Goal: Use online tool/utility: Use online tool/utility

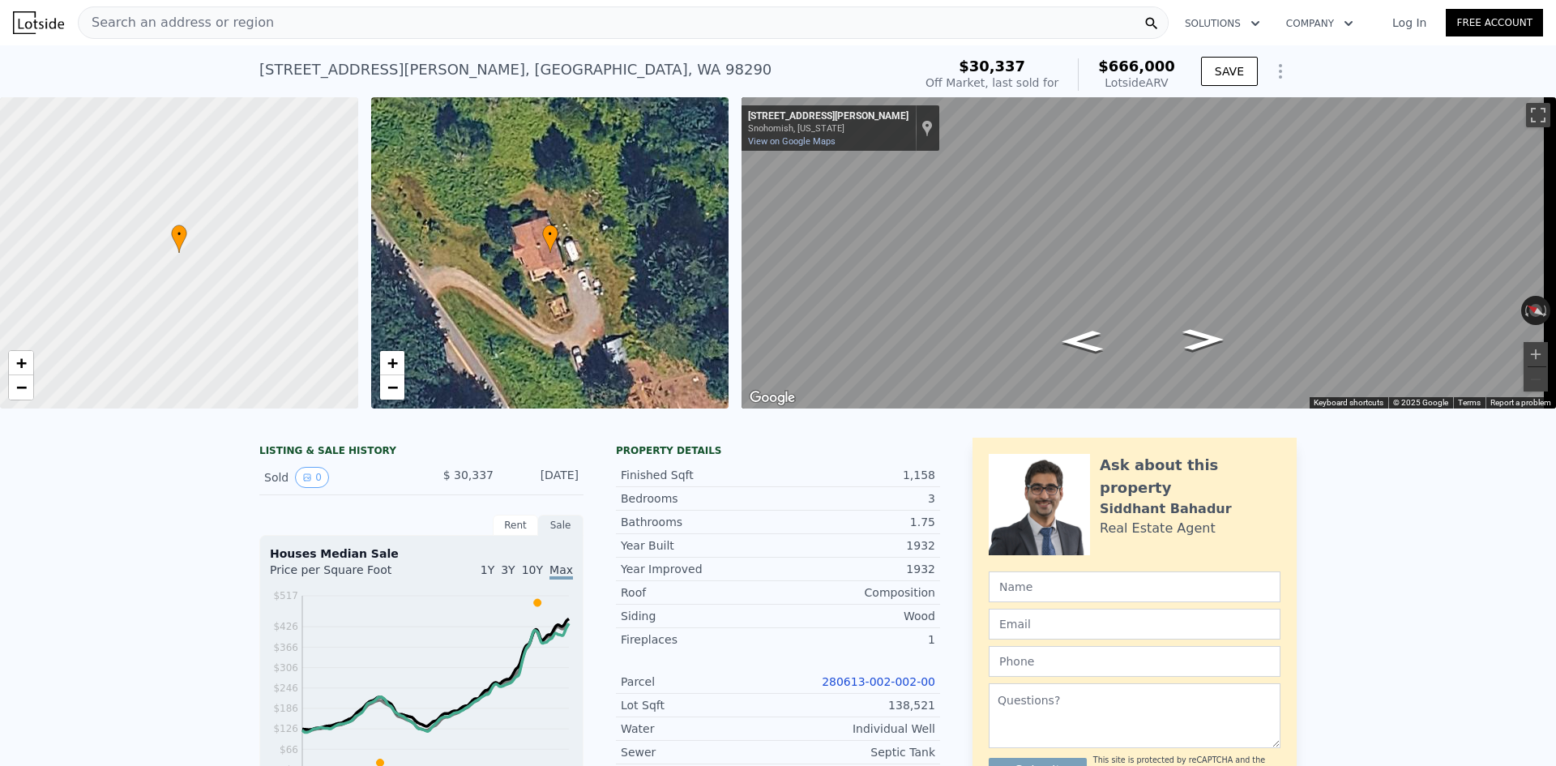
click at [190, 33] on div "Search an address or region" at bounding box center [176, 22] width 195 height 31
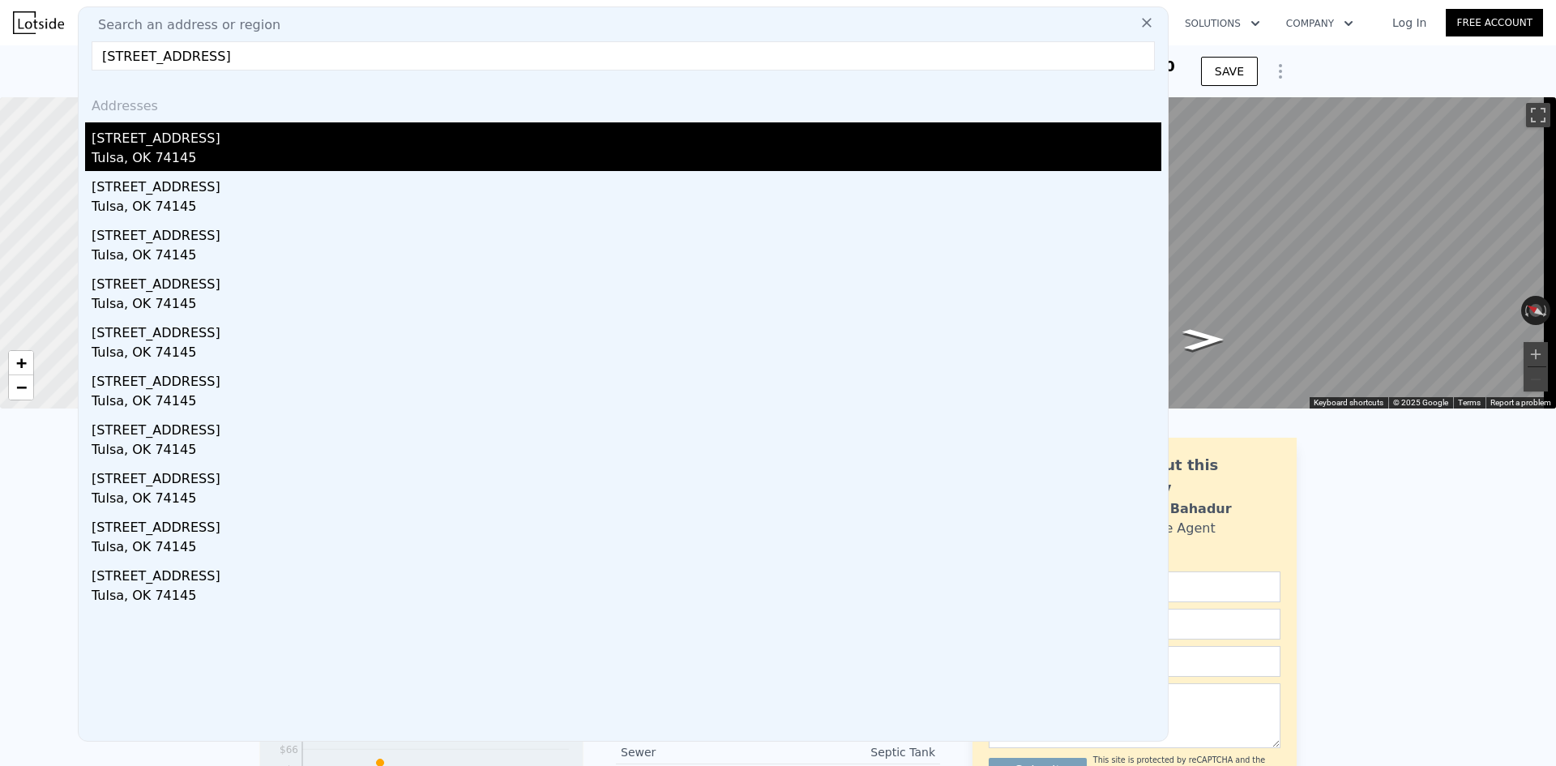
type input "[STREET_ADDRESS]"
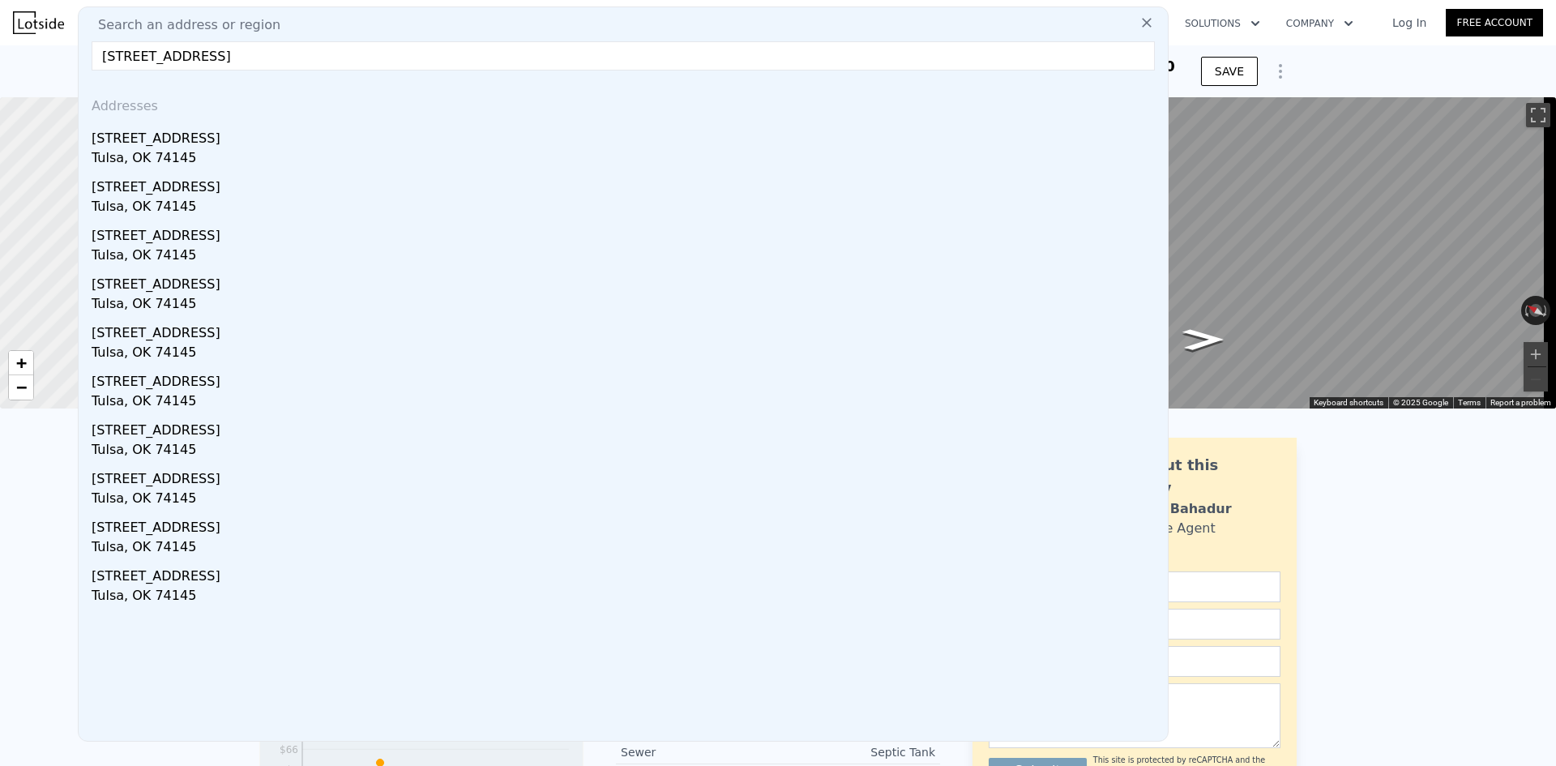
drag, startPoint x: 239, startPoint y: 149, endPoint x: 571, endPoint y: 140, distance: 332.5
click at [239, 149] on div "Tulsa, OK 74145" at bounding box center [627, 159] width 1070 height 23
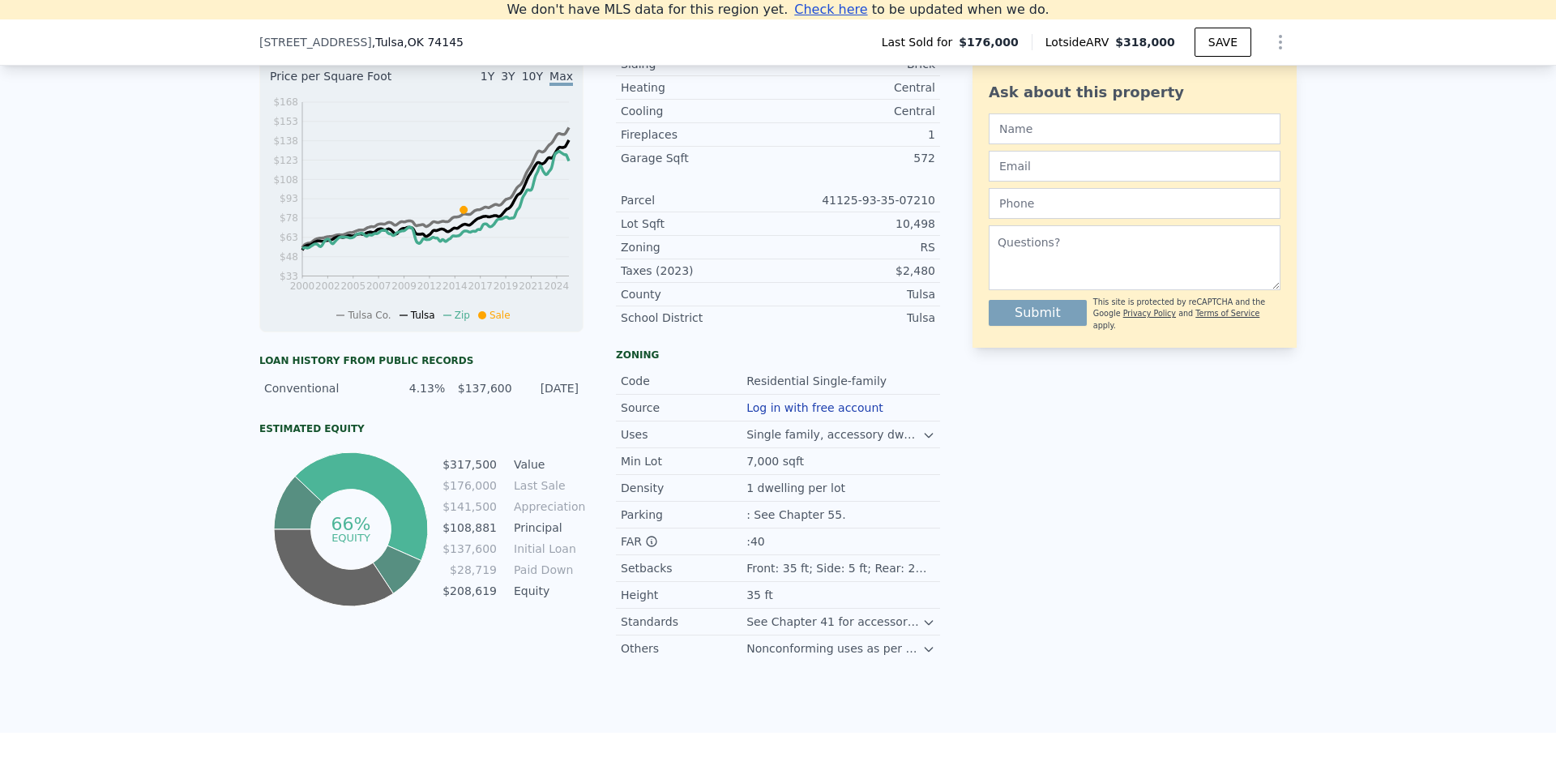
scroll to position [468, 0]
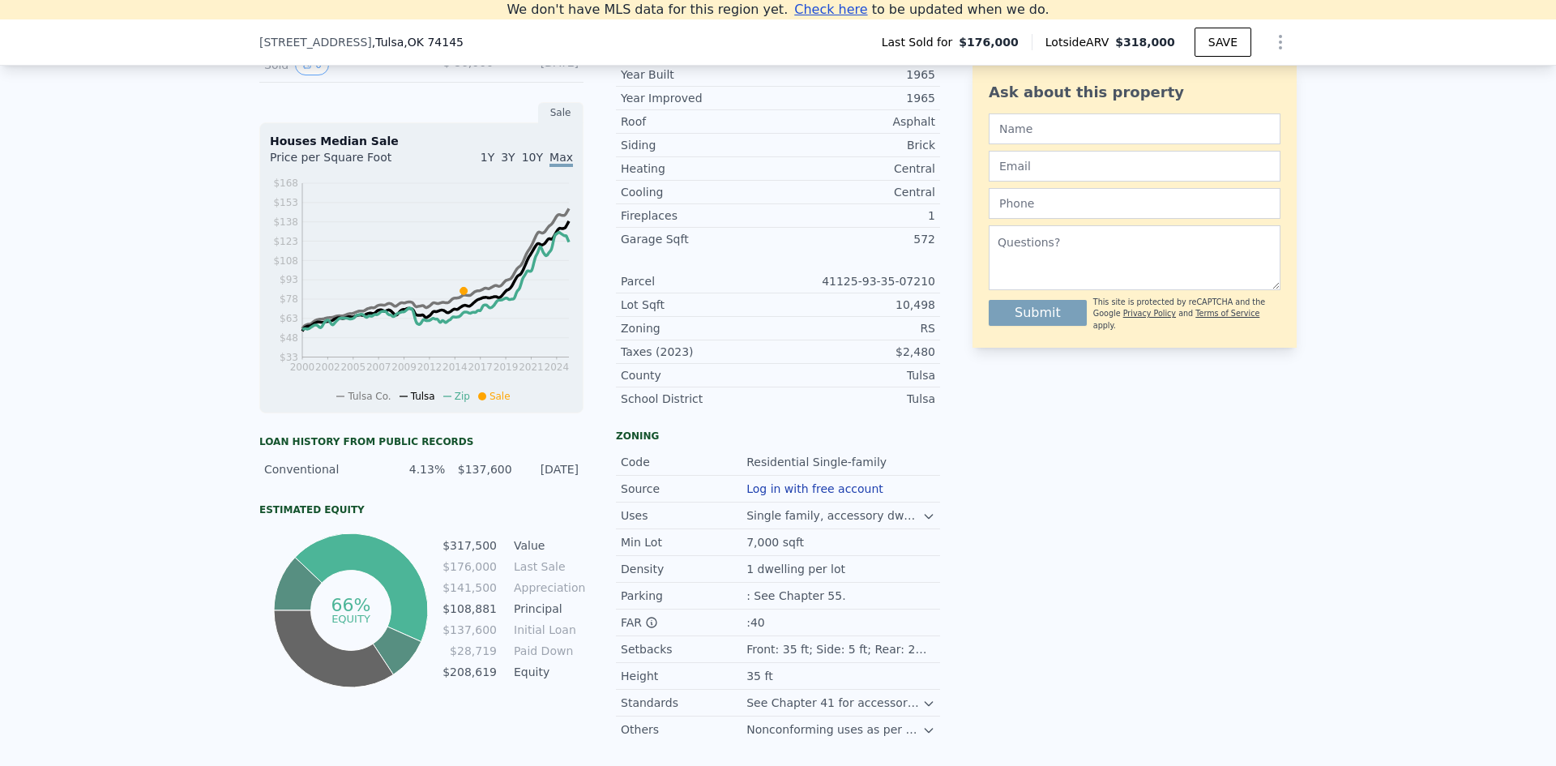
click at [922, 523] on icon at bounding box center [928, 516] width 13 height 13
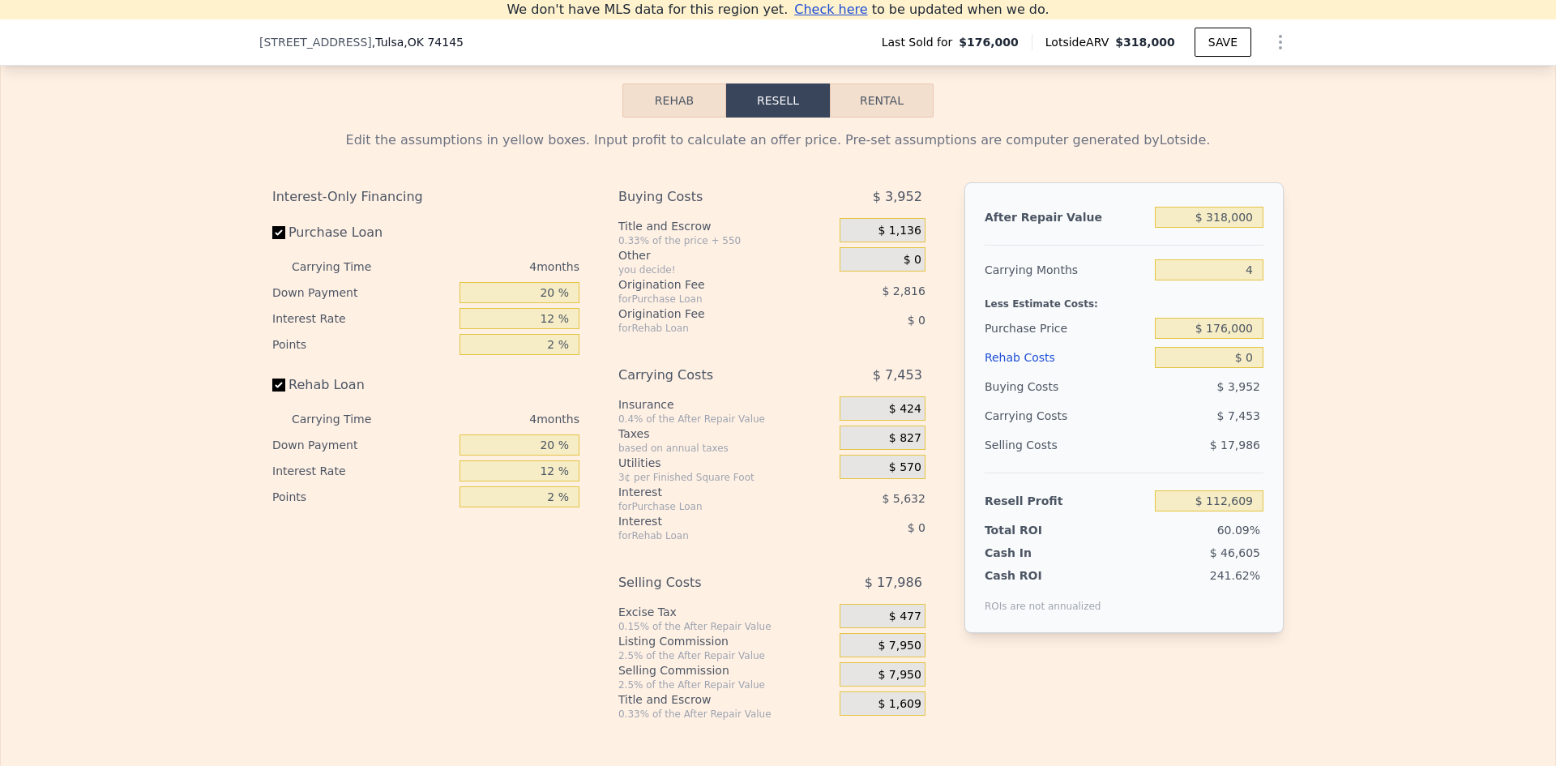
scroll to position [2432, 0]
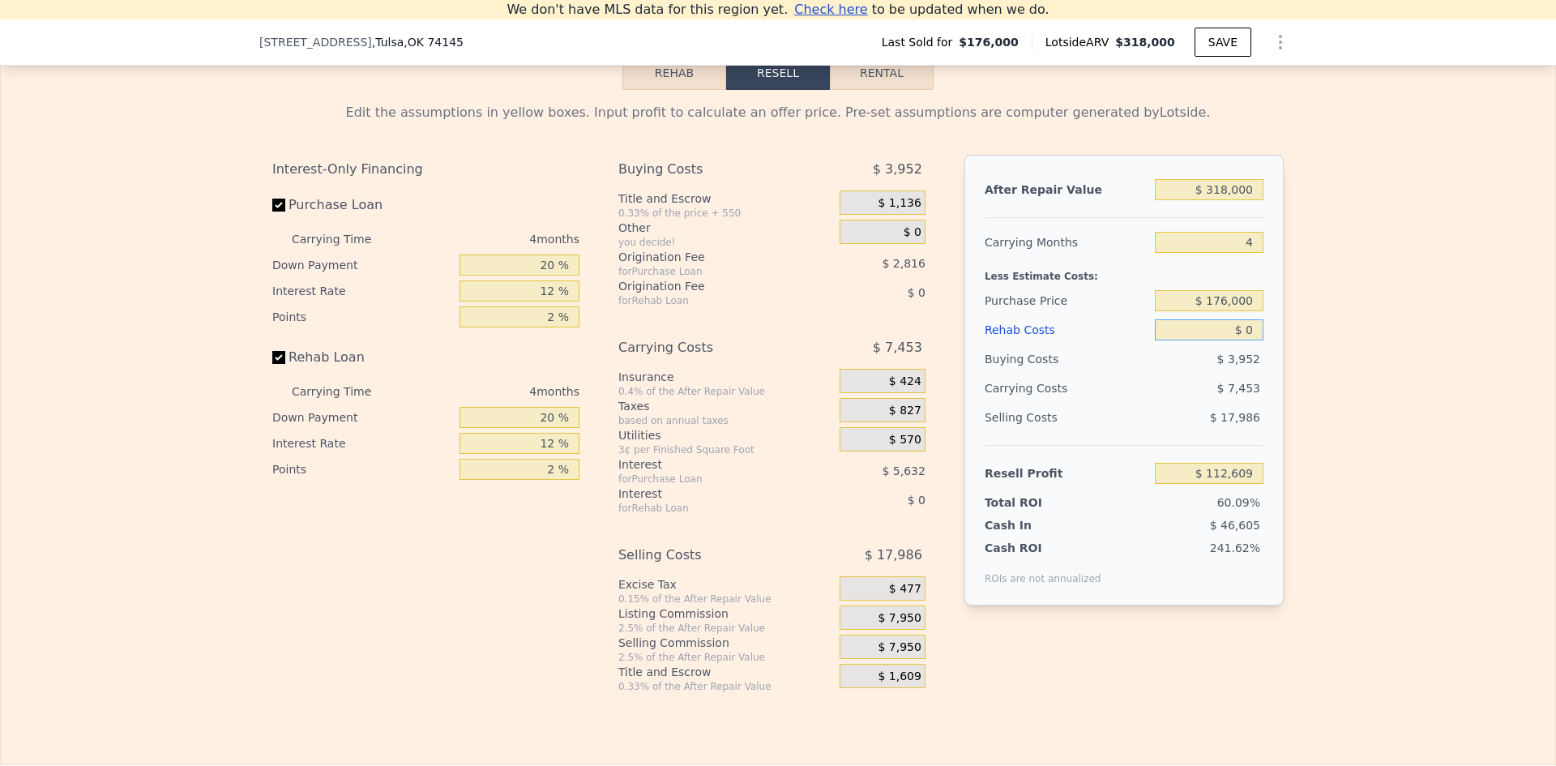
click at [1243, 336] on input "$ 0" at bounding box center [1209, 329] width 109 height 21
type input "$ 30,000"
type input "$ 81,169"
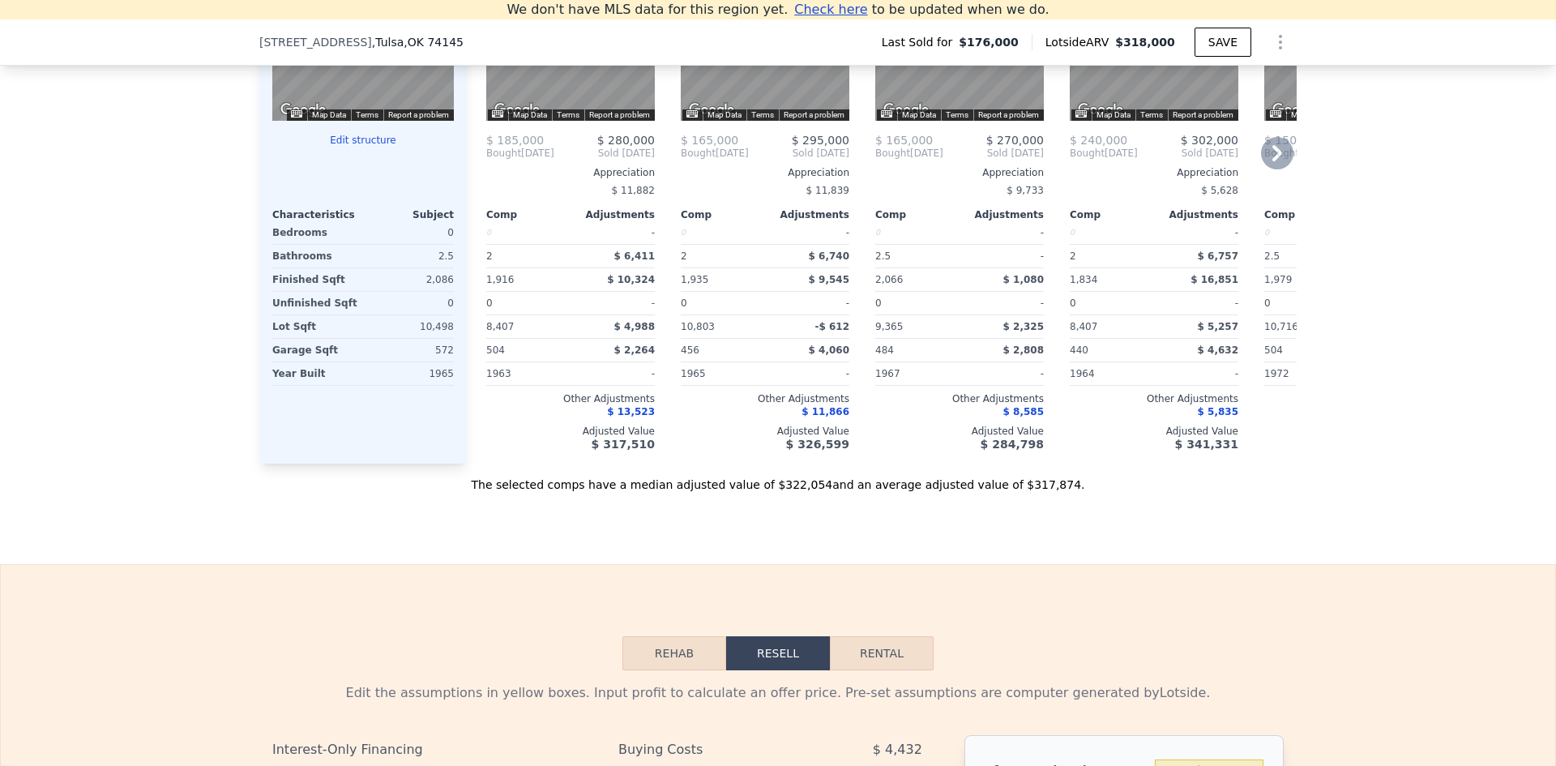
scroll to position [1702, 0]
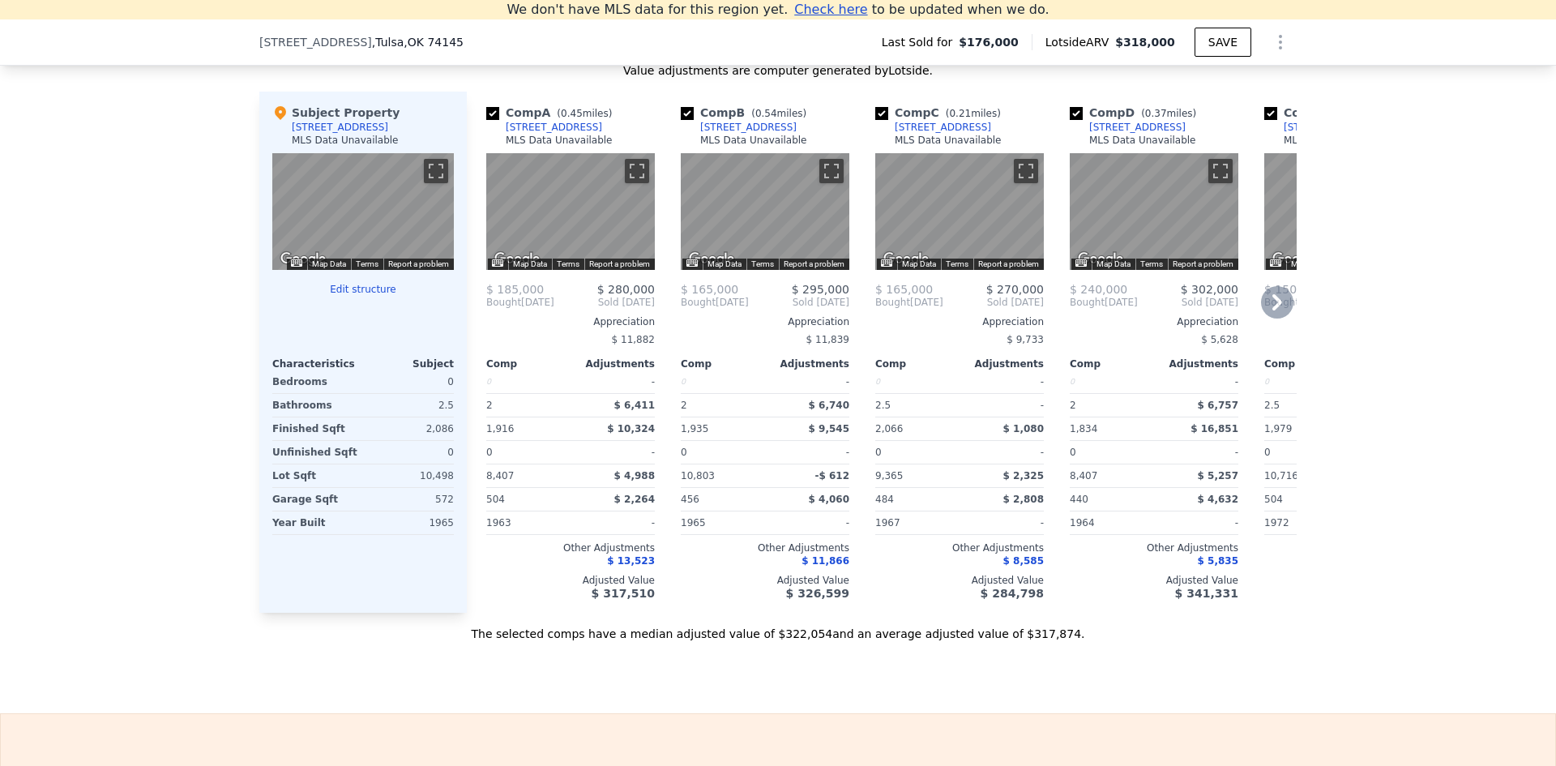
type input "$ 30,000"
click at [1280, 297] on icon at bounding box center [1277, 302] width 32 height 32
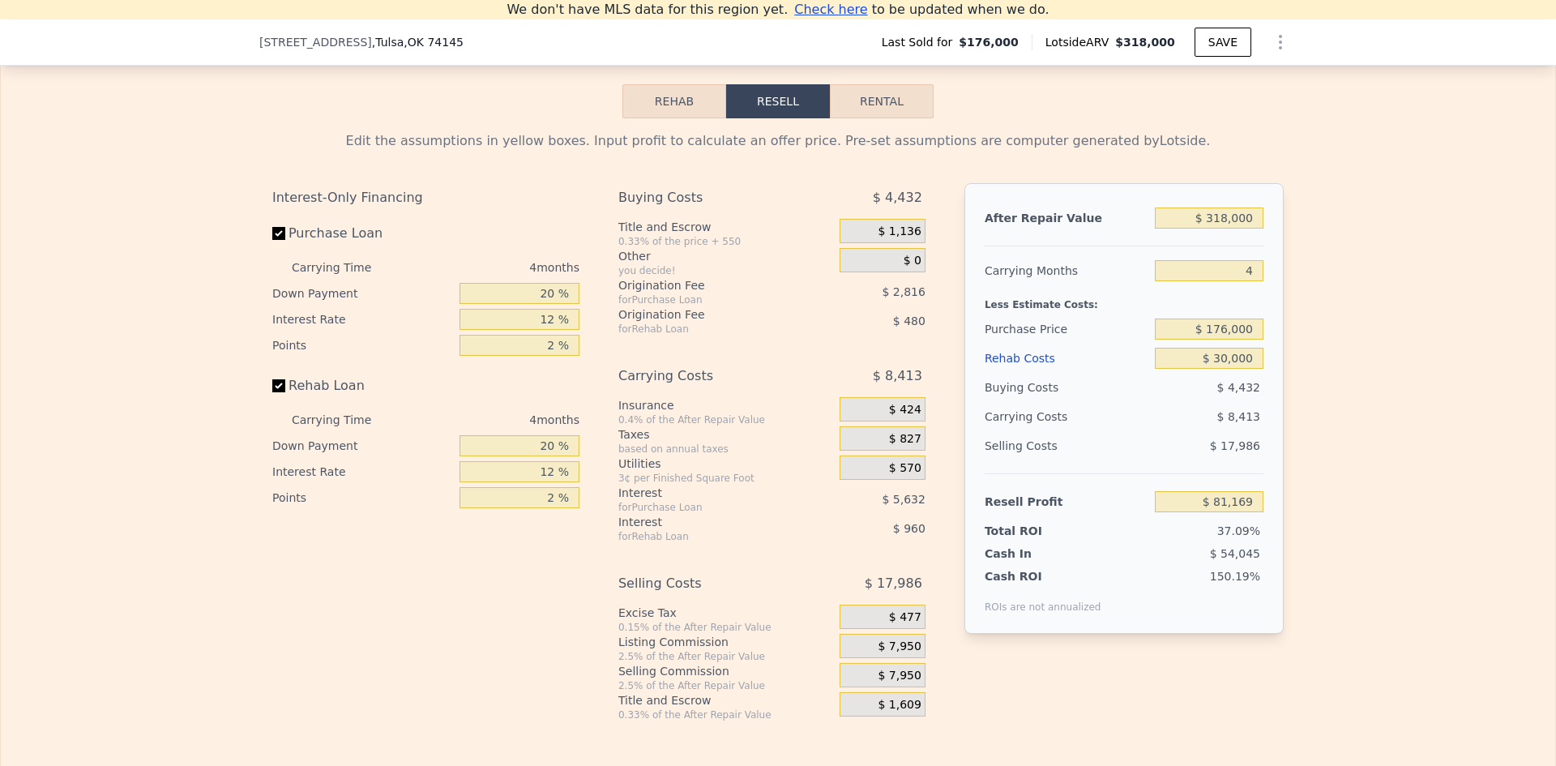
scroll to position [2432, 0]
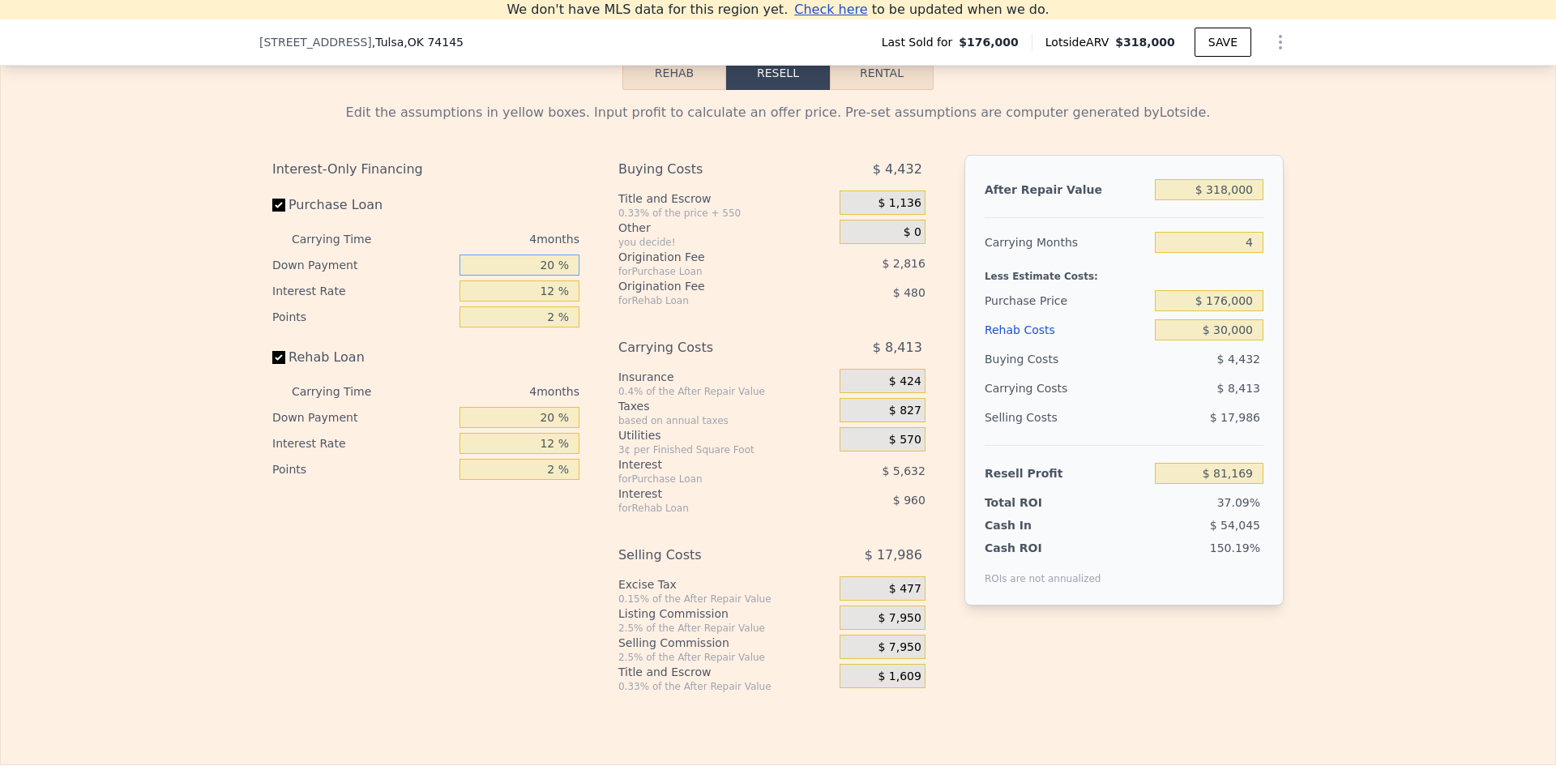
click at [541, 276] on input "20 %" at bounding box center [520, 265] width 120 height 21
type input "10 %"
type input "1 %"
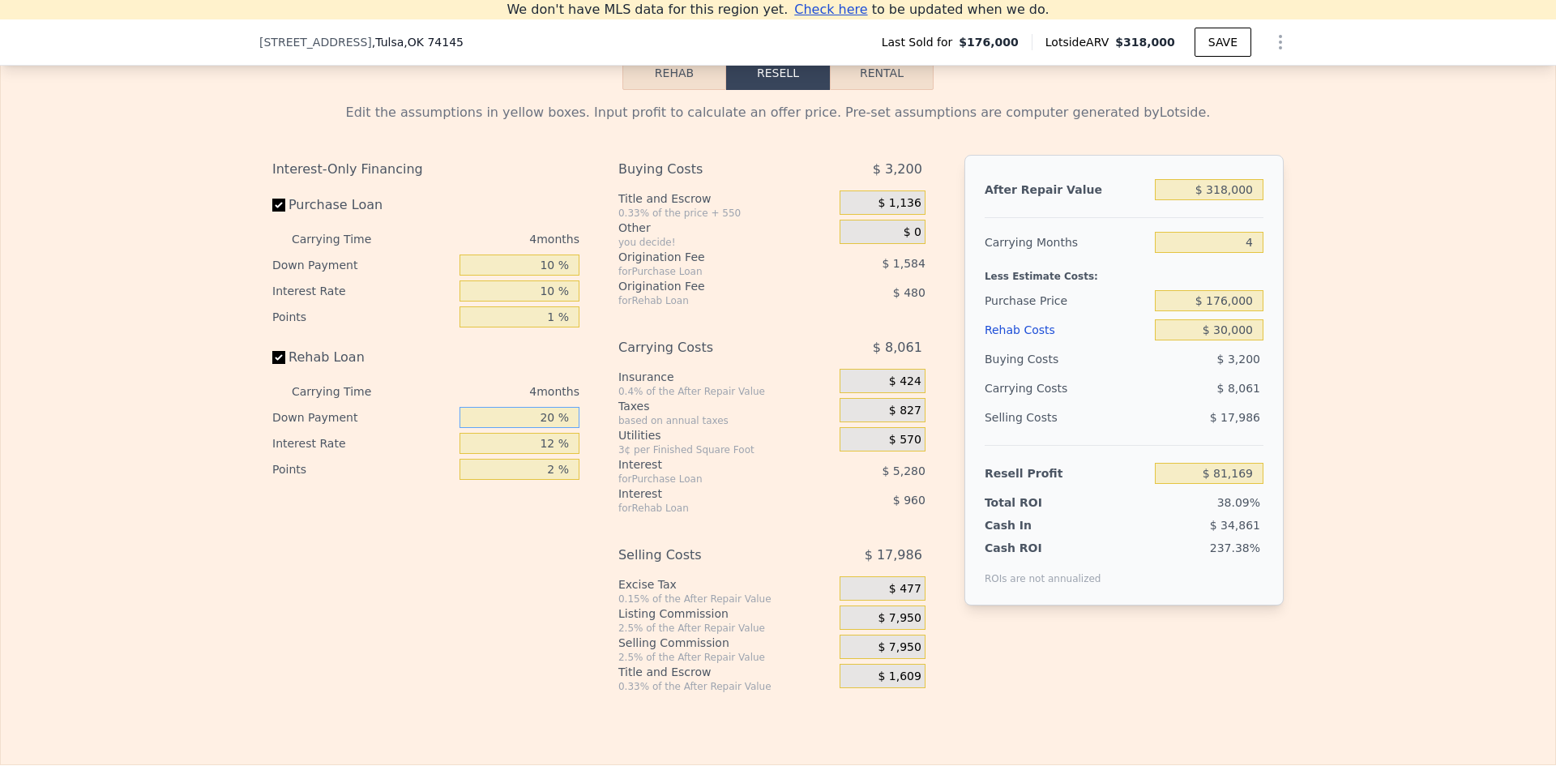
type input "$ 82,753"
type input "10 %"
type input "$ 82,753"
type input "1 %"
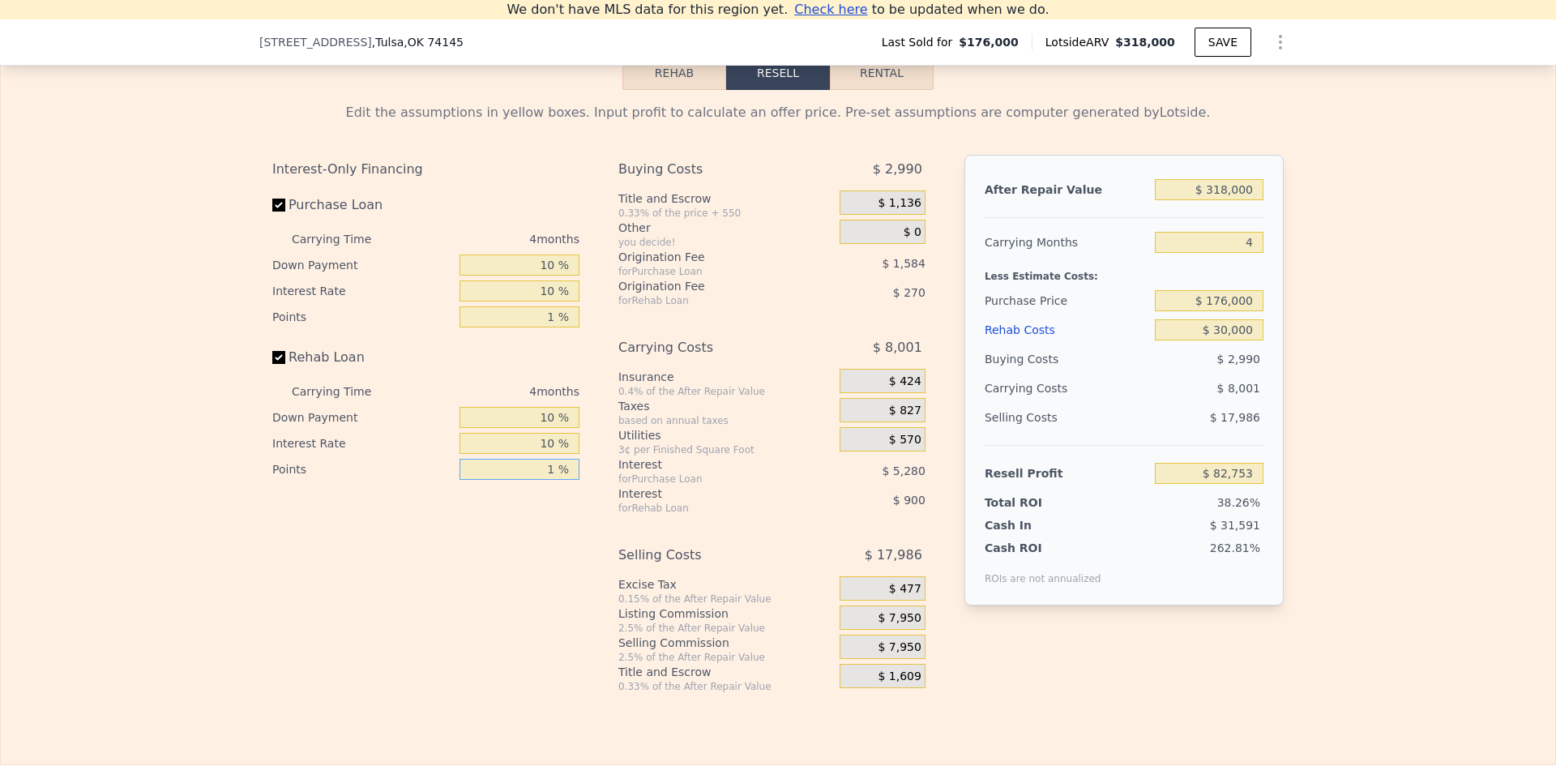
type input "$ 83,023"
type input "1 %"
click at [891, 626] on span "$ 7,950" at bounding box center [899, 618] width 43 height 15
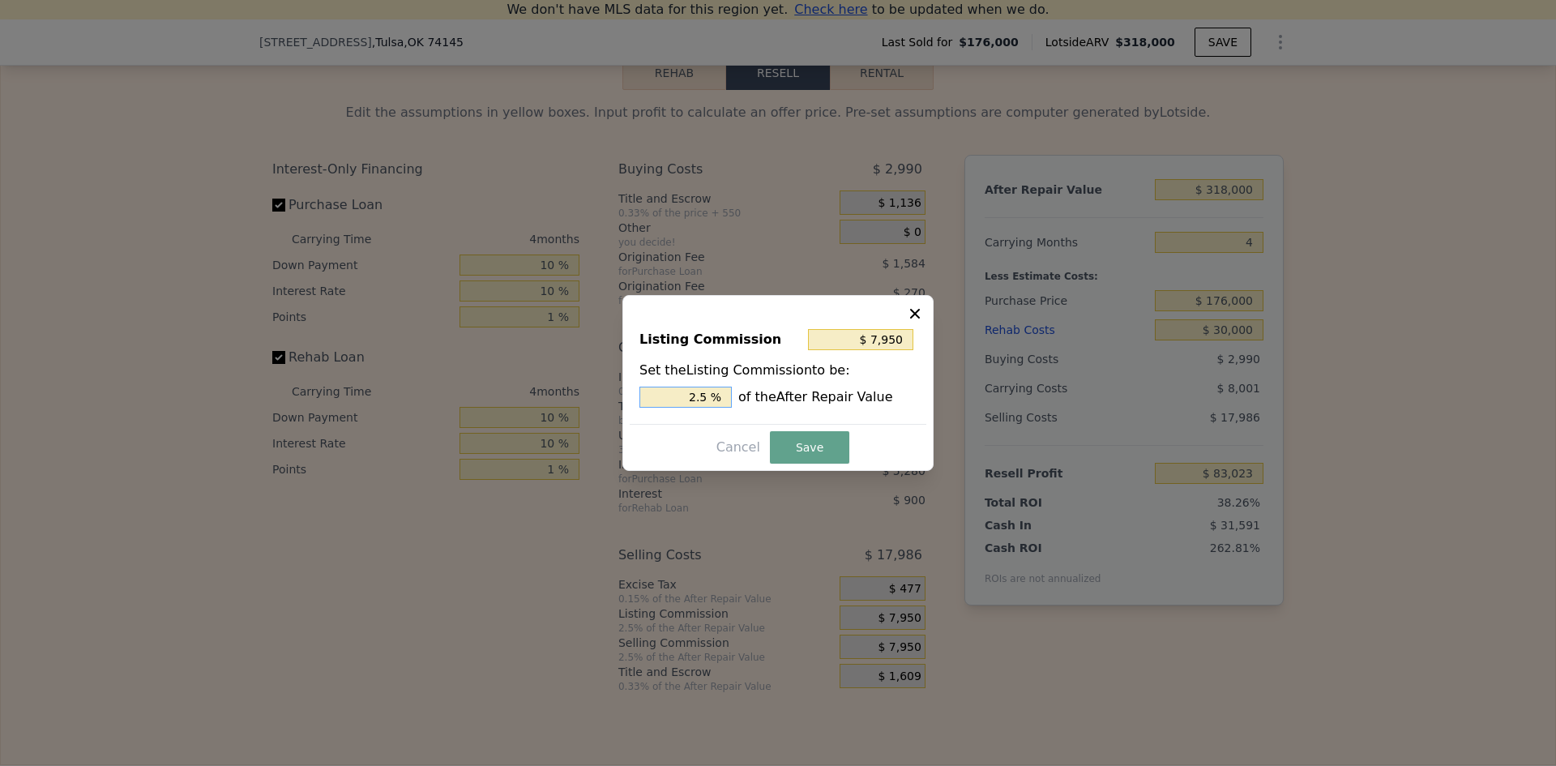
drag, startPoint x: 699, startPoint y: 397, endPoint x: 708, endPoint y: 397, distance: 9.7
click at [708, 397] on input "2.5 %" at bounding box center [686, 397] width 92 height 21
type input "$ 6,360"
type input "2 %"
click at [831, 446] on button "Save" at bounding box center [809, 447] width 79 height 32
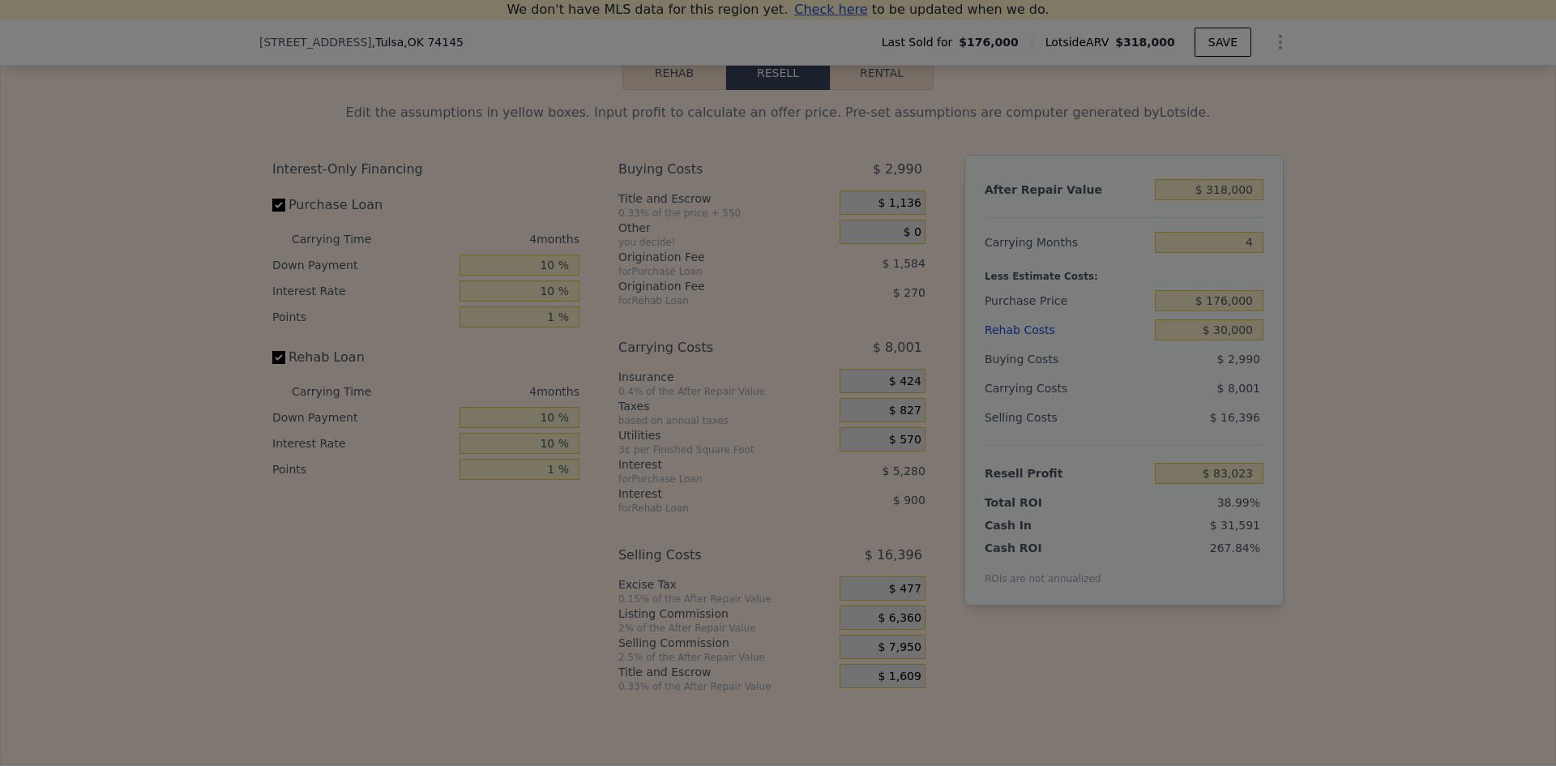
type input "$ 84,613"
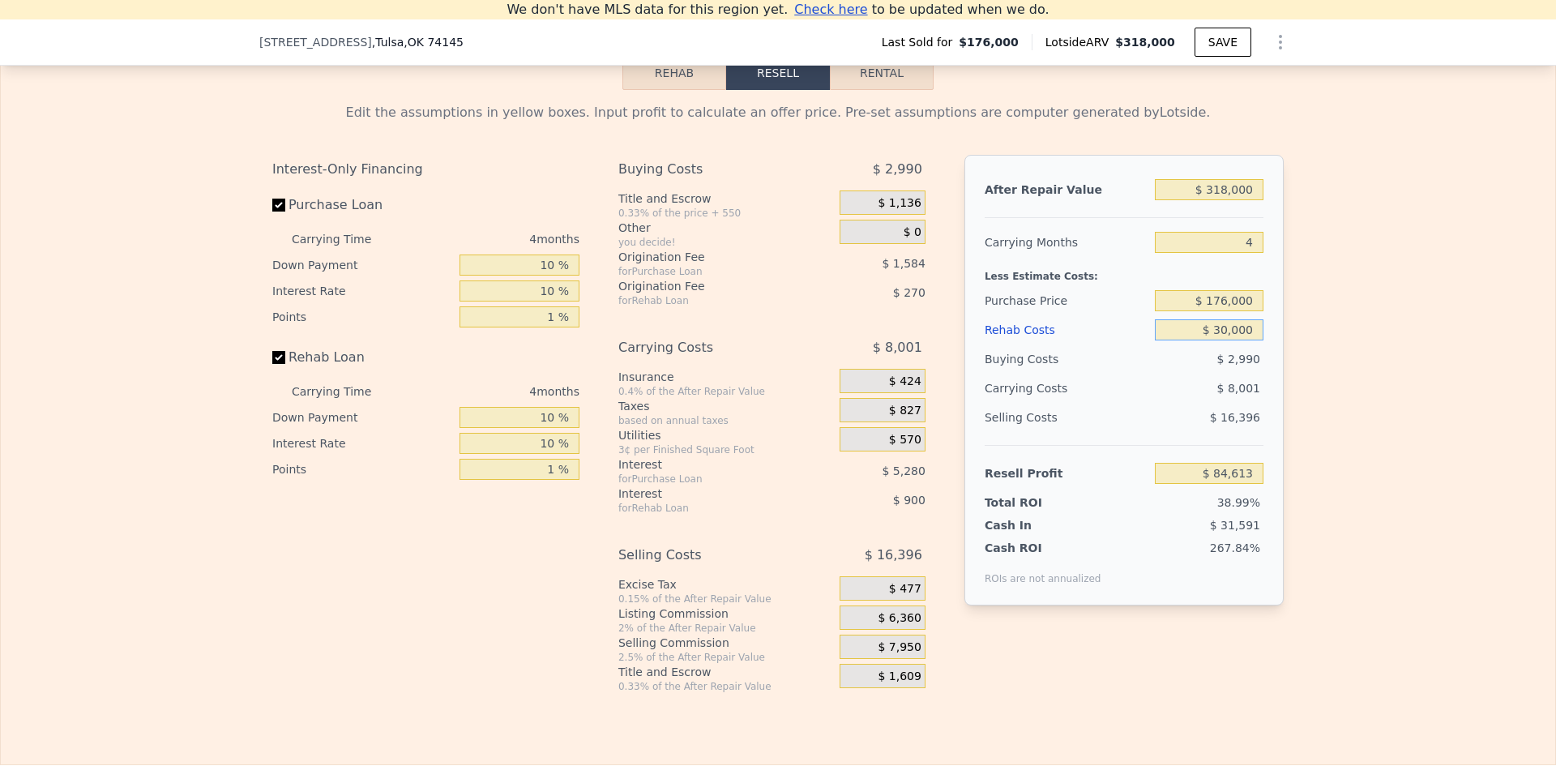
click at [1231, 338] on input "$ 30,000" at bounding box center [1209, 329] width 109 height 21
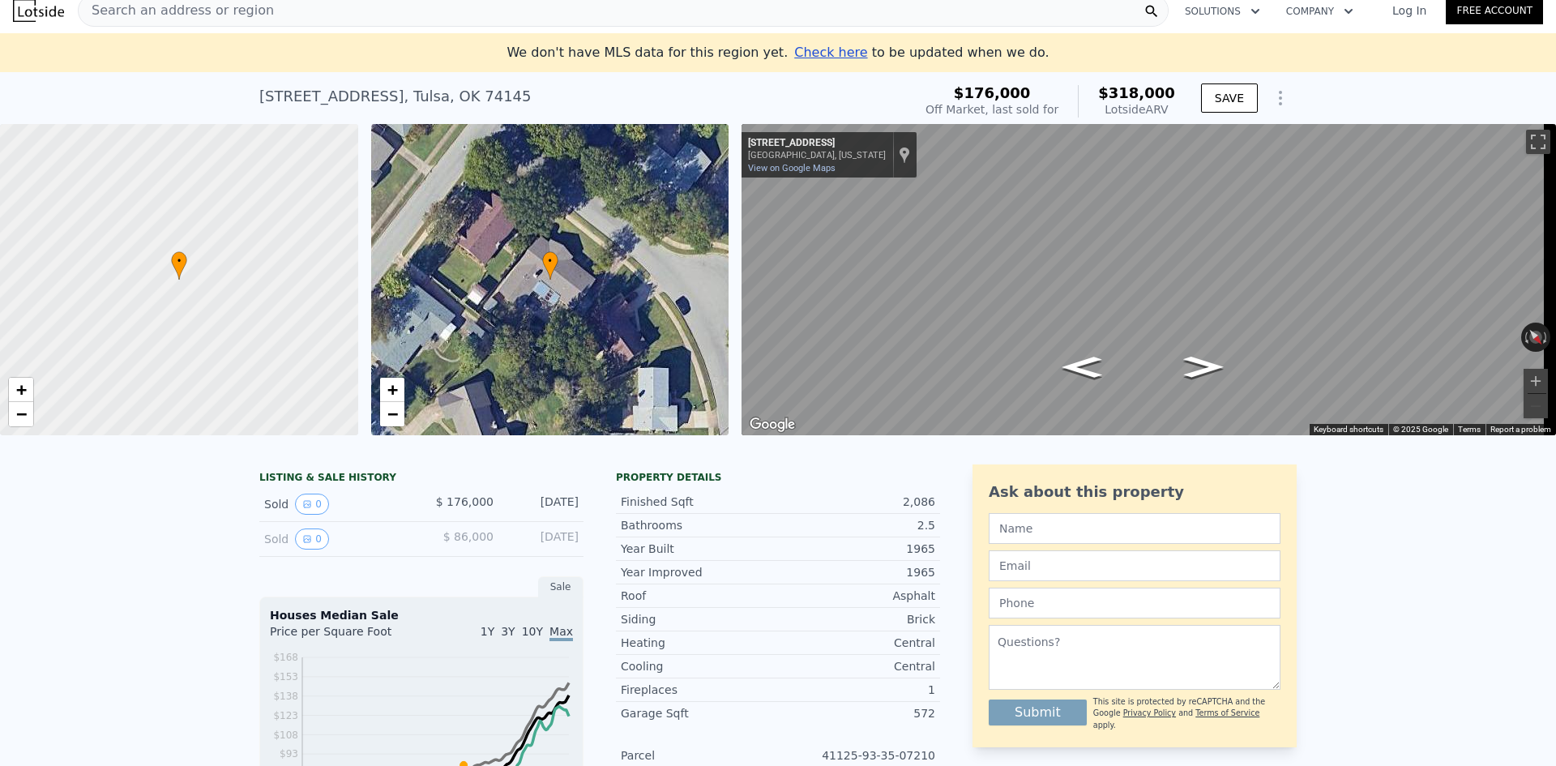
scroll to position [0, 0]
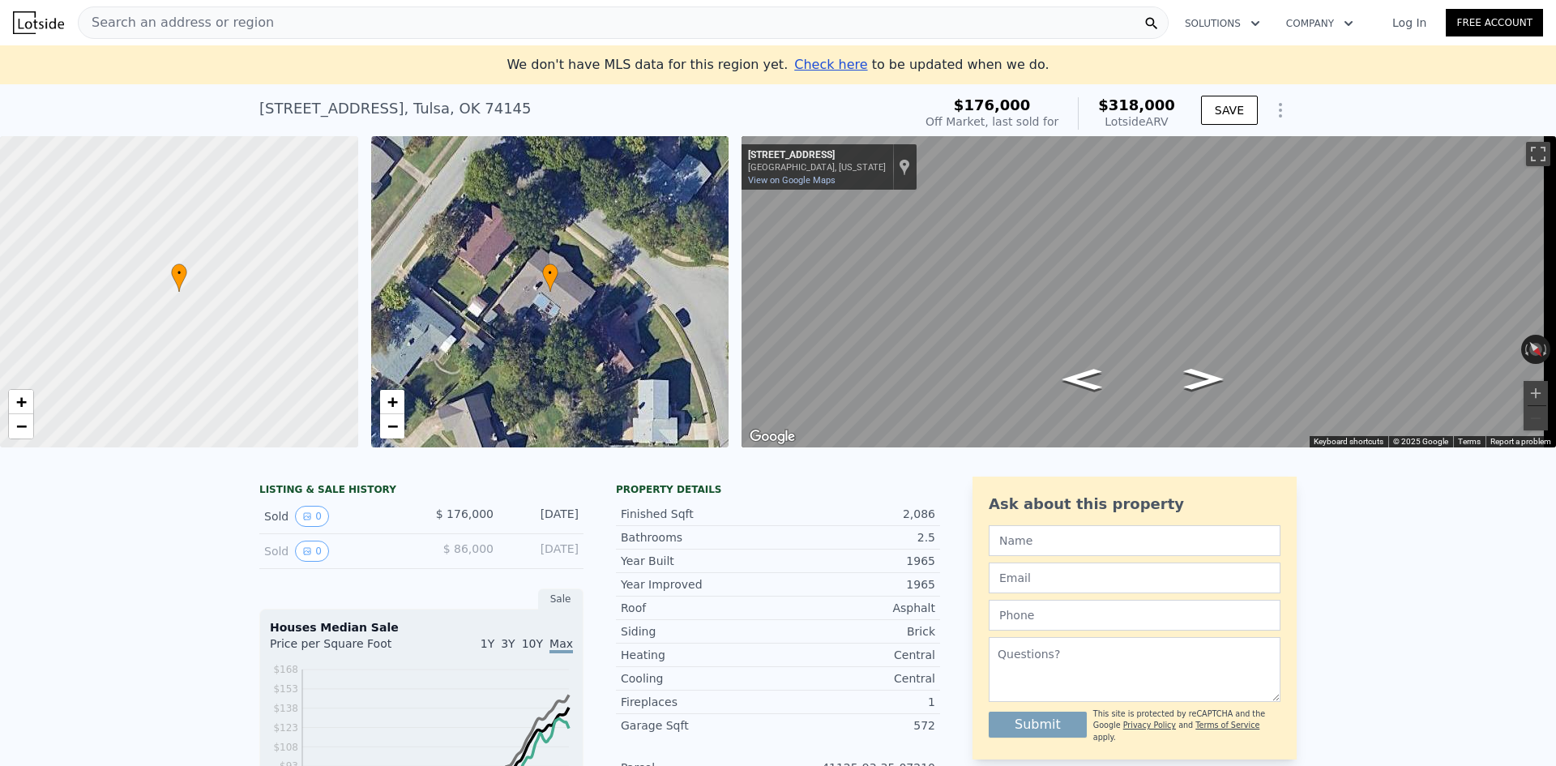
click at [167, 22] on span "Search an address or region" at bounding box center [176, 22] width 195 height 19
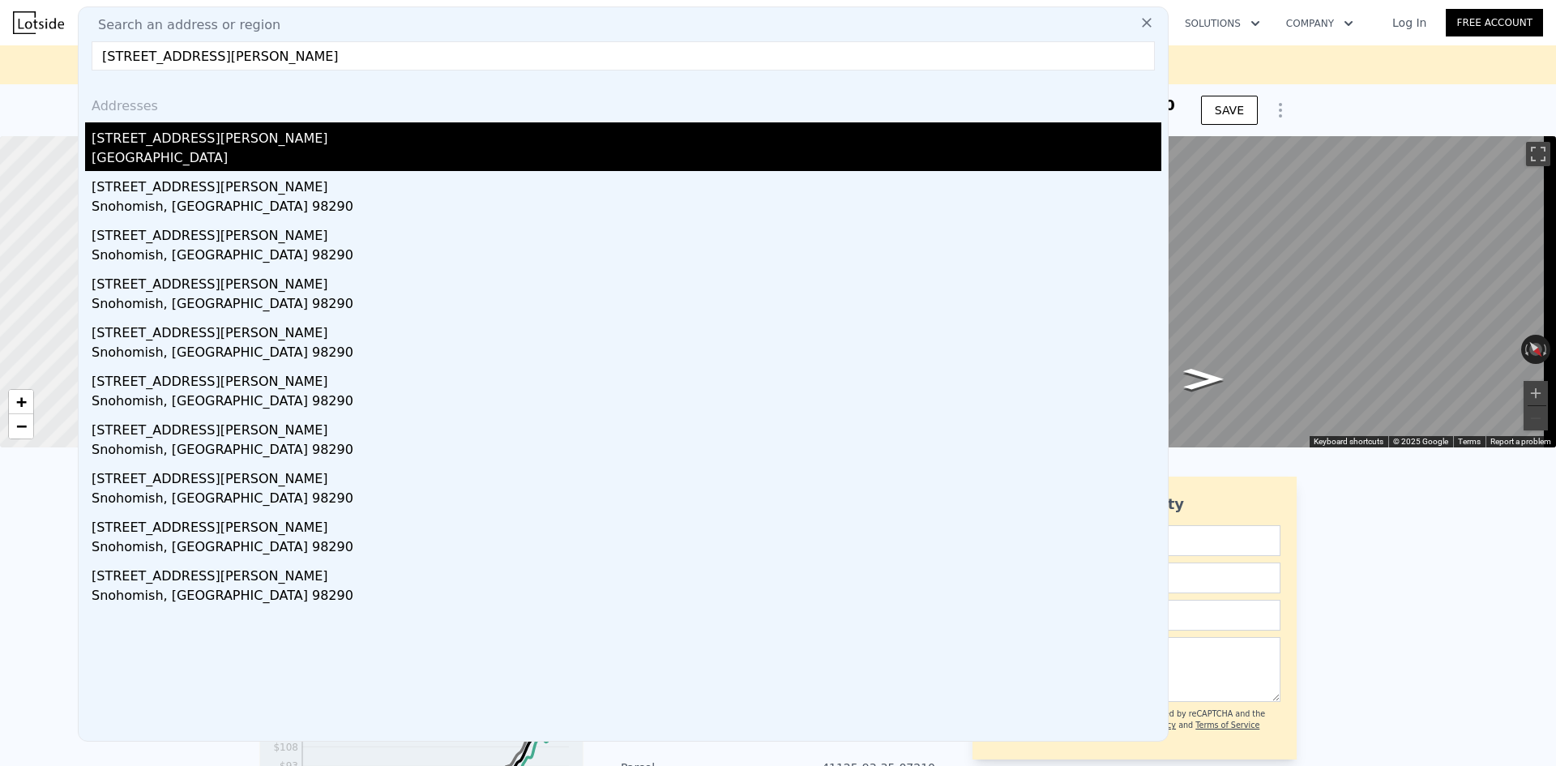
type input "[STREET_ADDRESS][PERSON_NAME]"
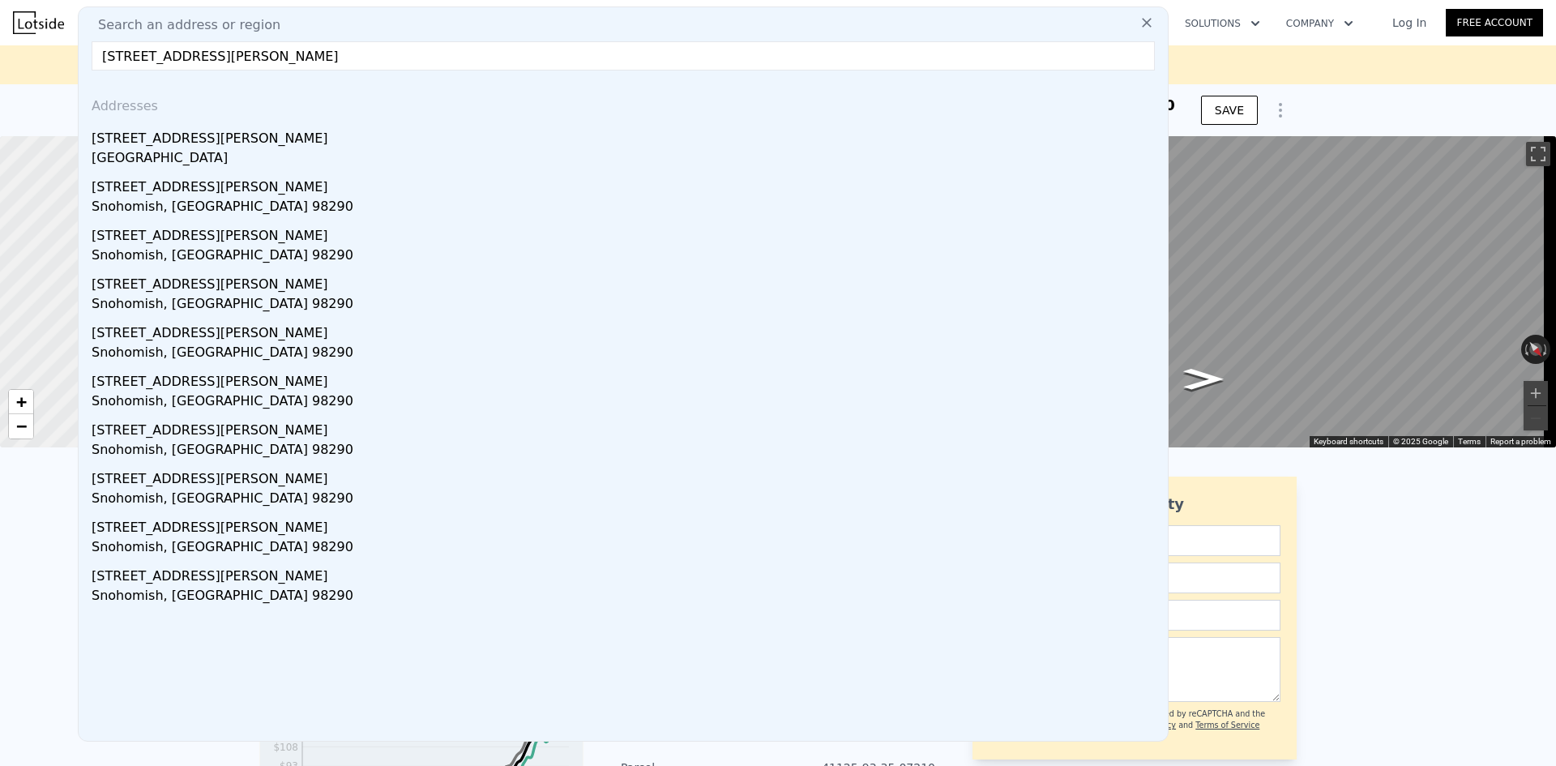
drag, startPoint x: 193, startPoint y: 158, endPoint x: 683, endPoint y: 74, distance: 497.6
click at [193, 156] on div "[GEOGRAPHIC_DATA]" at bounding box center [627, 159] width 1070 height 23
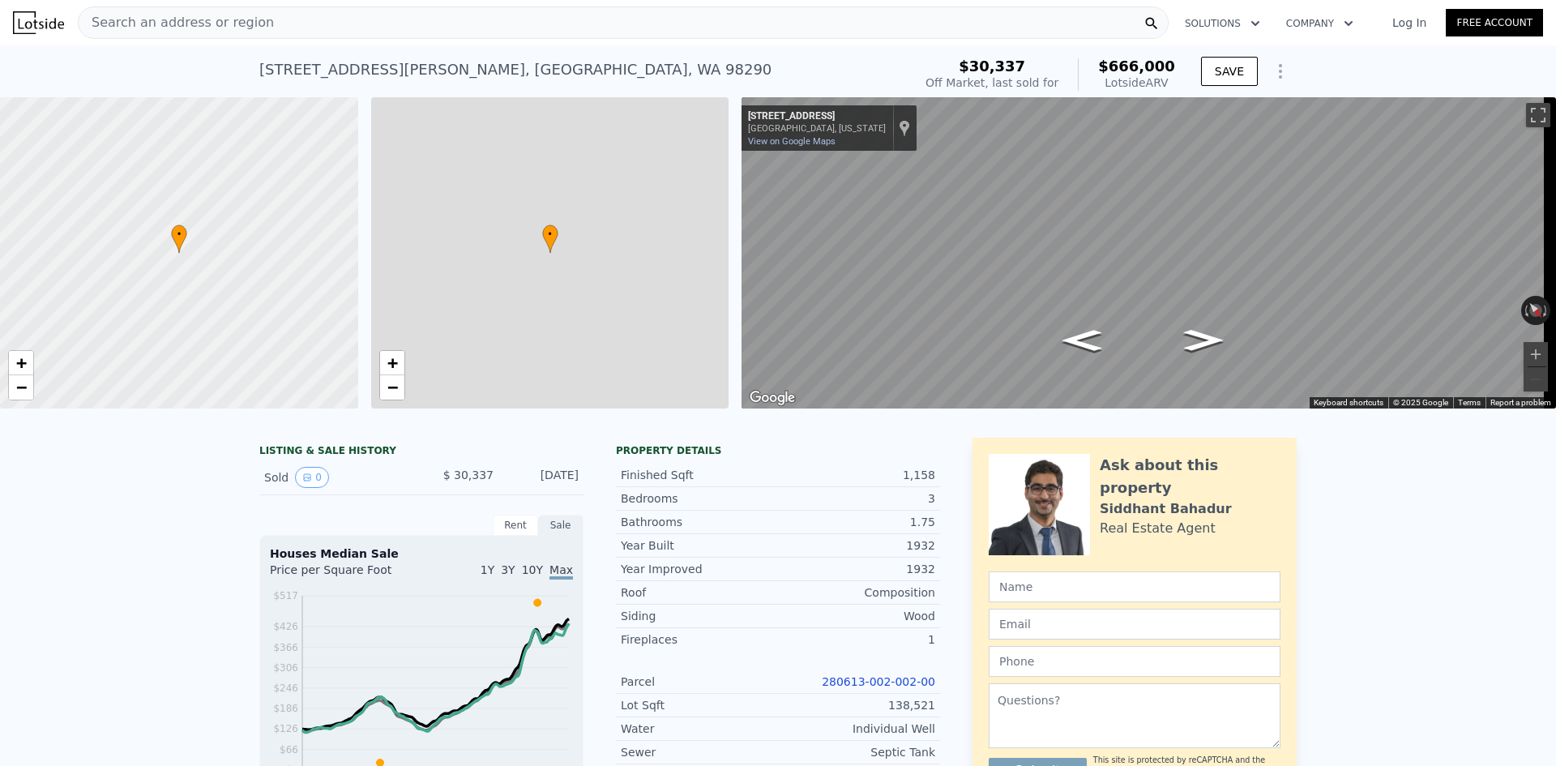
type input "3"
type input "2.25"
type input "1370"
type input "1592"
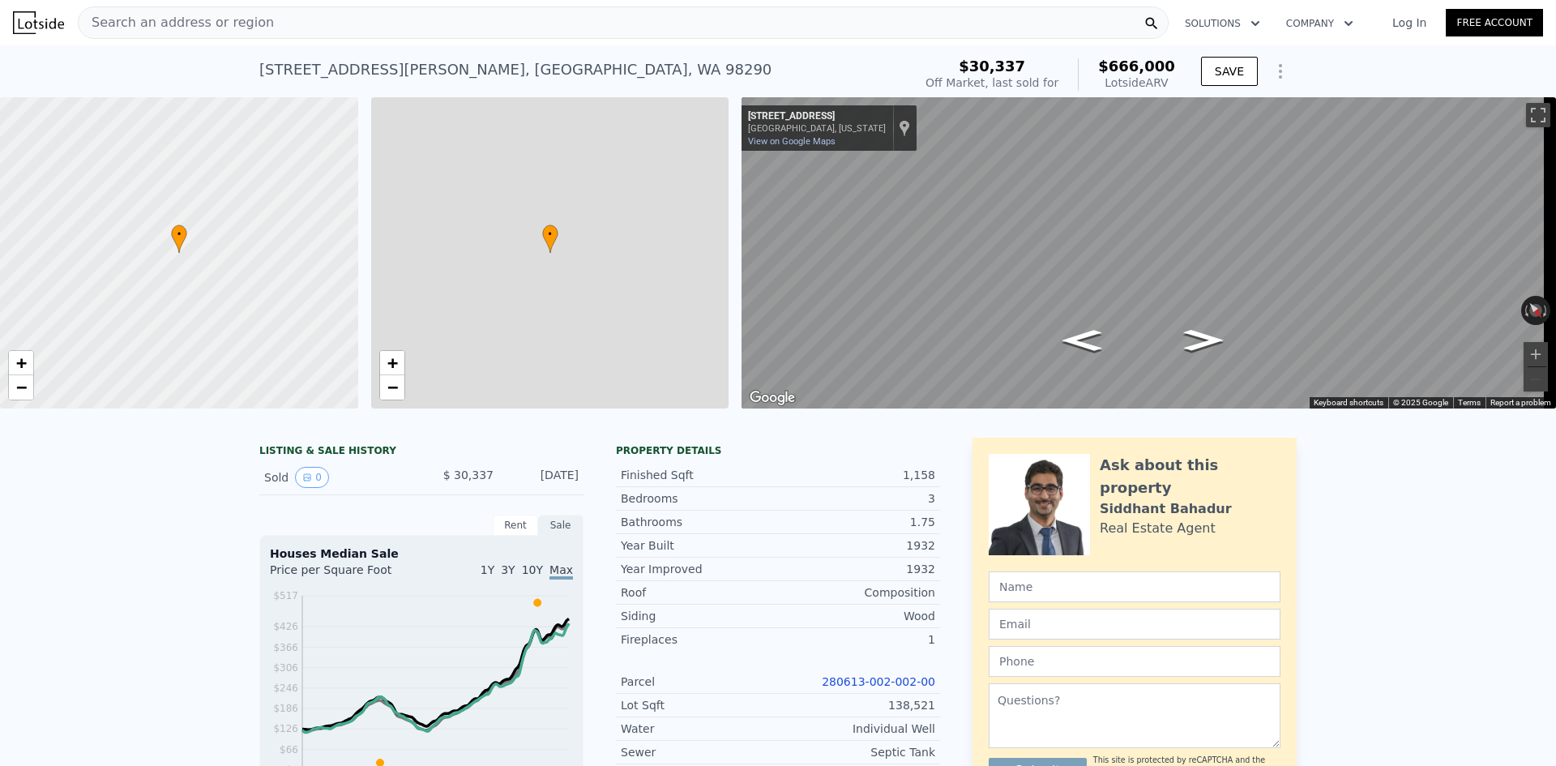
type input "89310"
type input "217868"
type input "$ 666,000"
type input "6"
type input "$ 0"
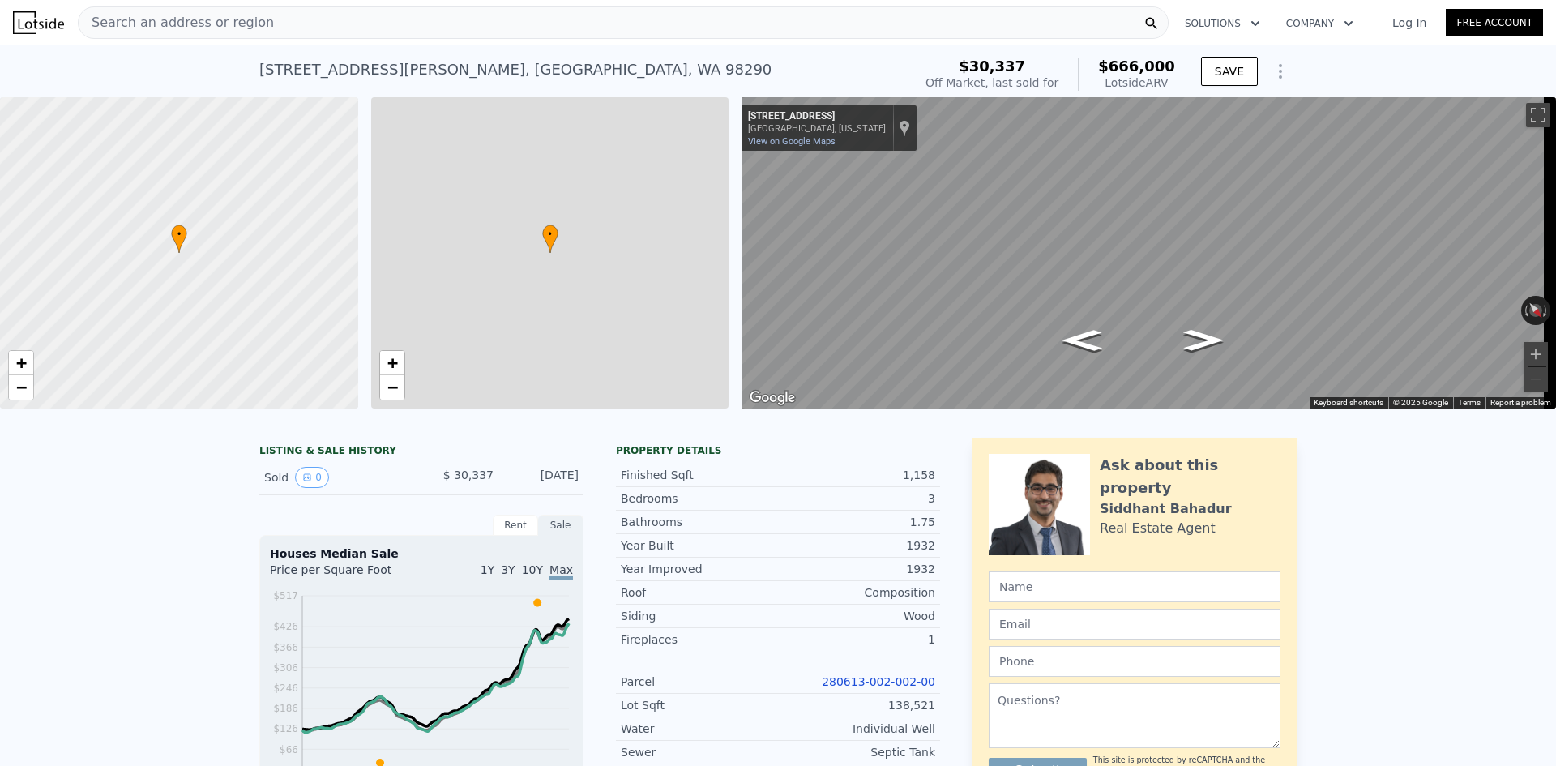
type input "$ 580,997"
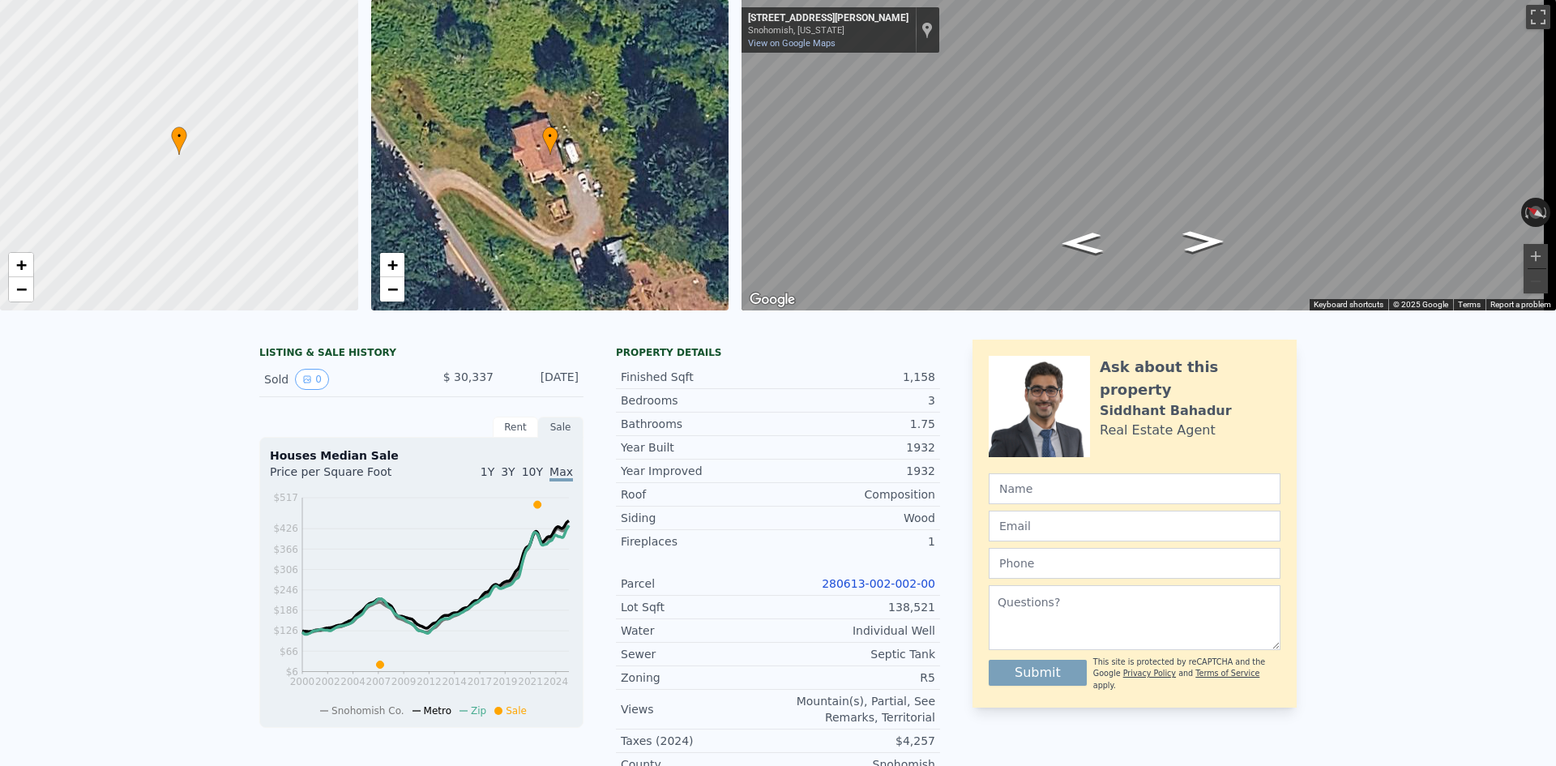
scroll to position [6, 0]
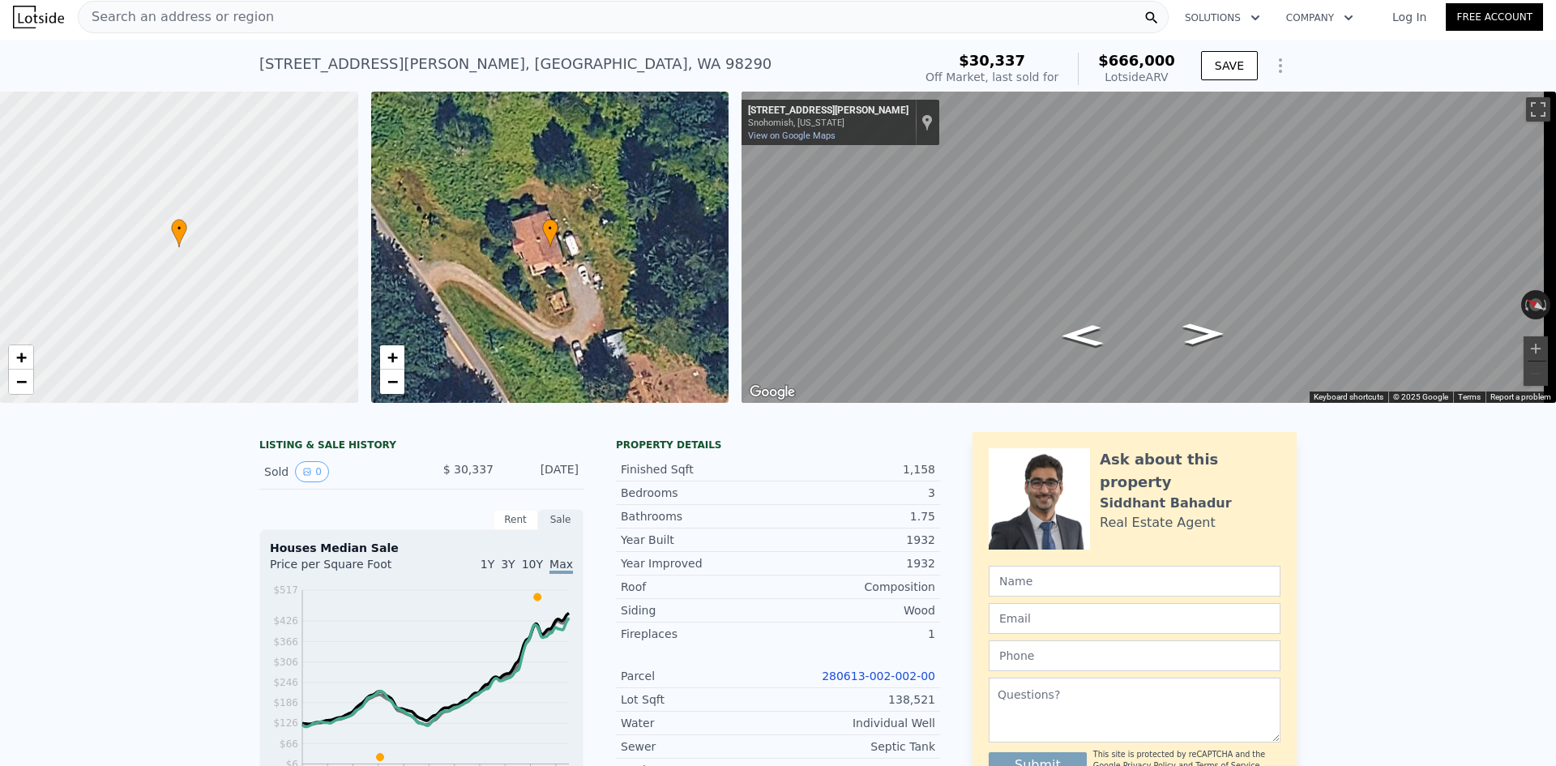
click at [213, 14] on span "Search an address or region" at bounding box center [176, 16] width 195 height 19
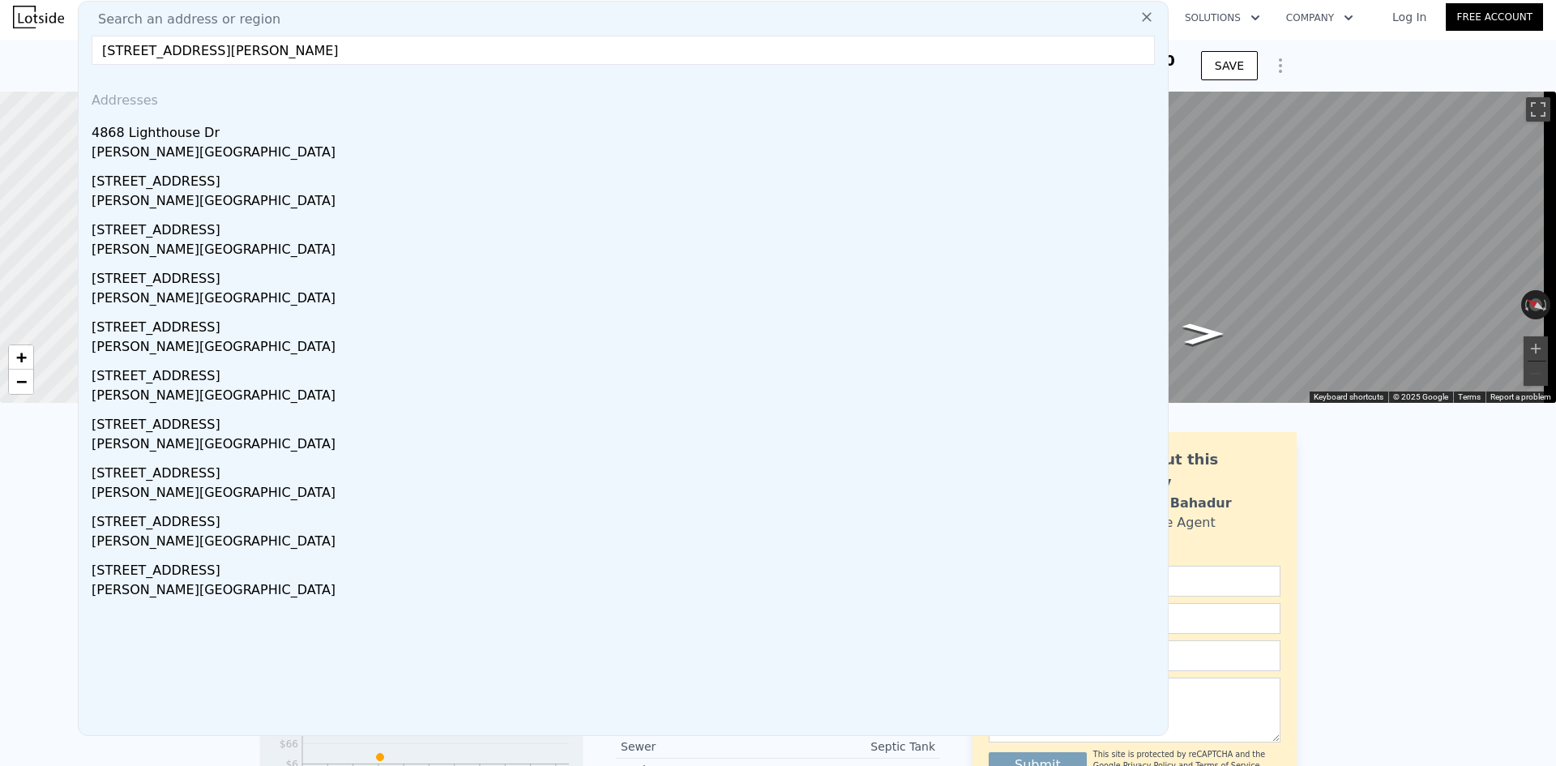
type input "[STREET_ADDRESS][PERSON_NAME]"
click at [251, 136] on div "4868 Lighthouse Dr" at bounding box center [627, 130] width 1070 height 26
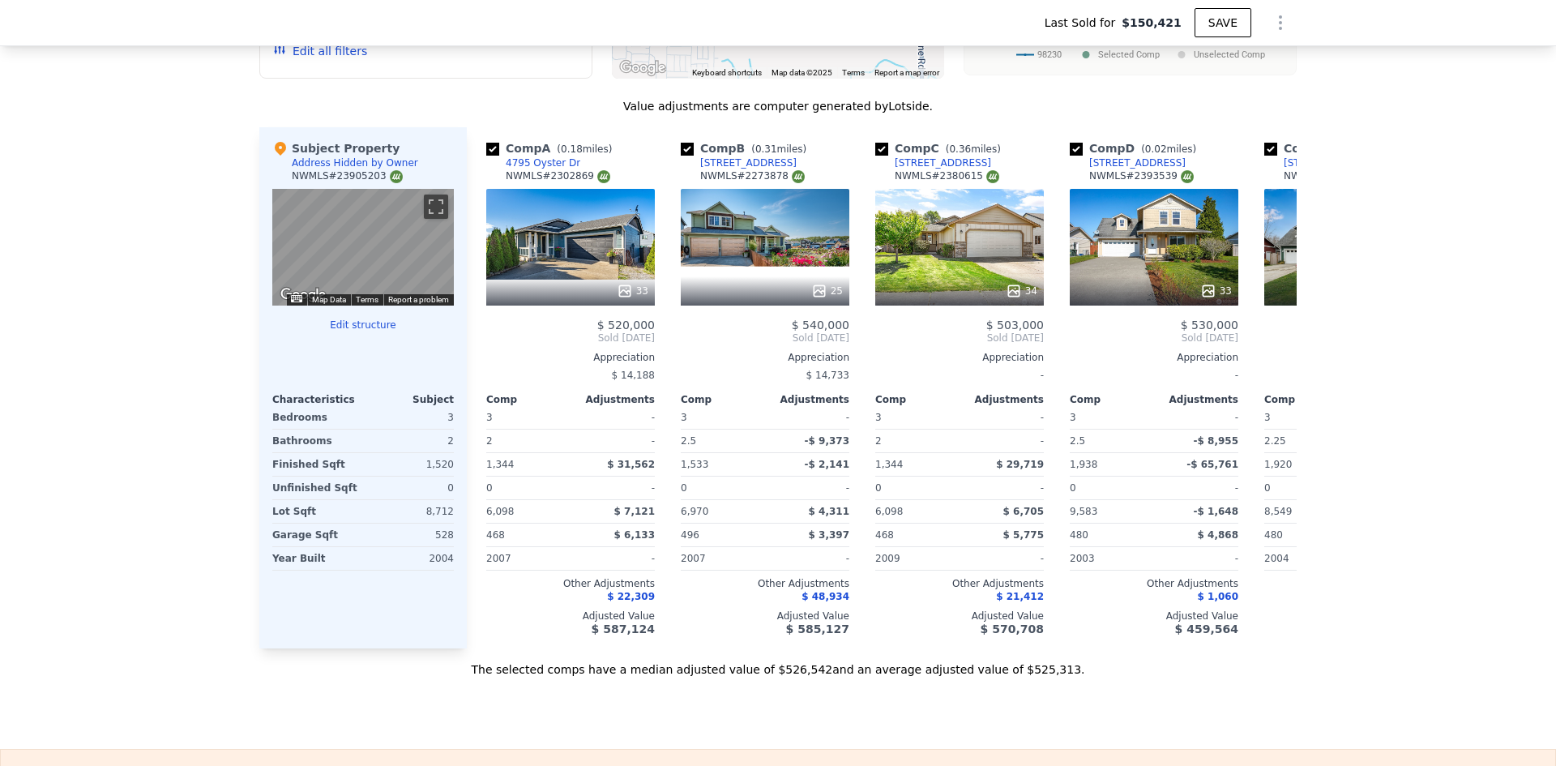
scroll to position [1783, 0]
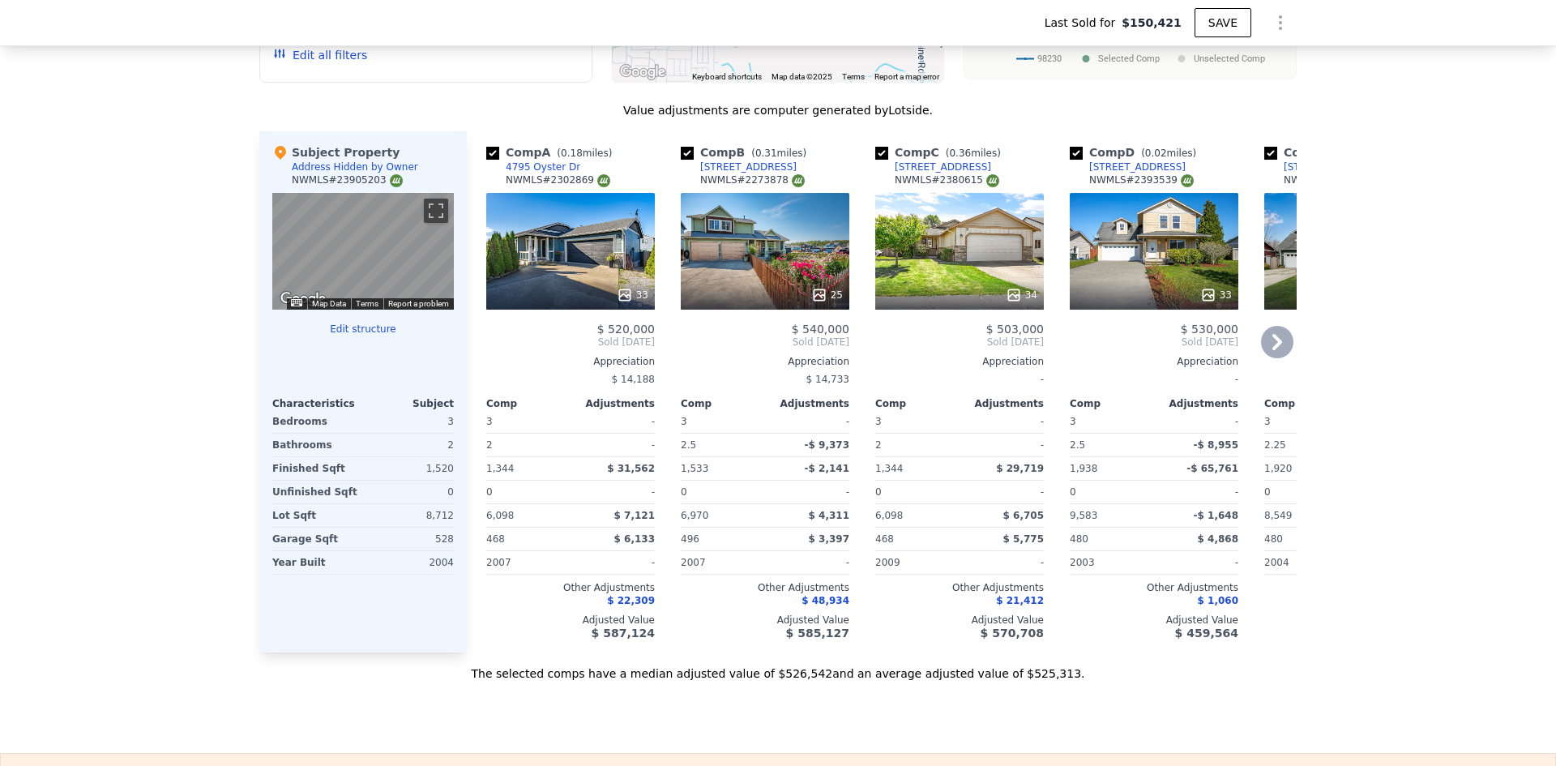
click at [1271, 345] on icon at bounding box center [1277, 342] width 32 height 32
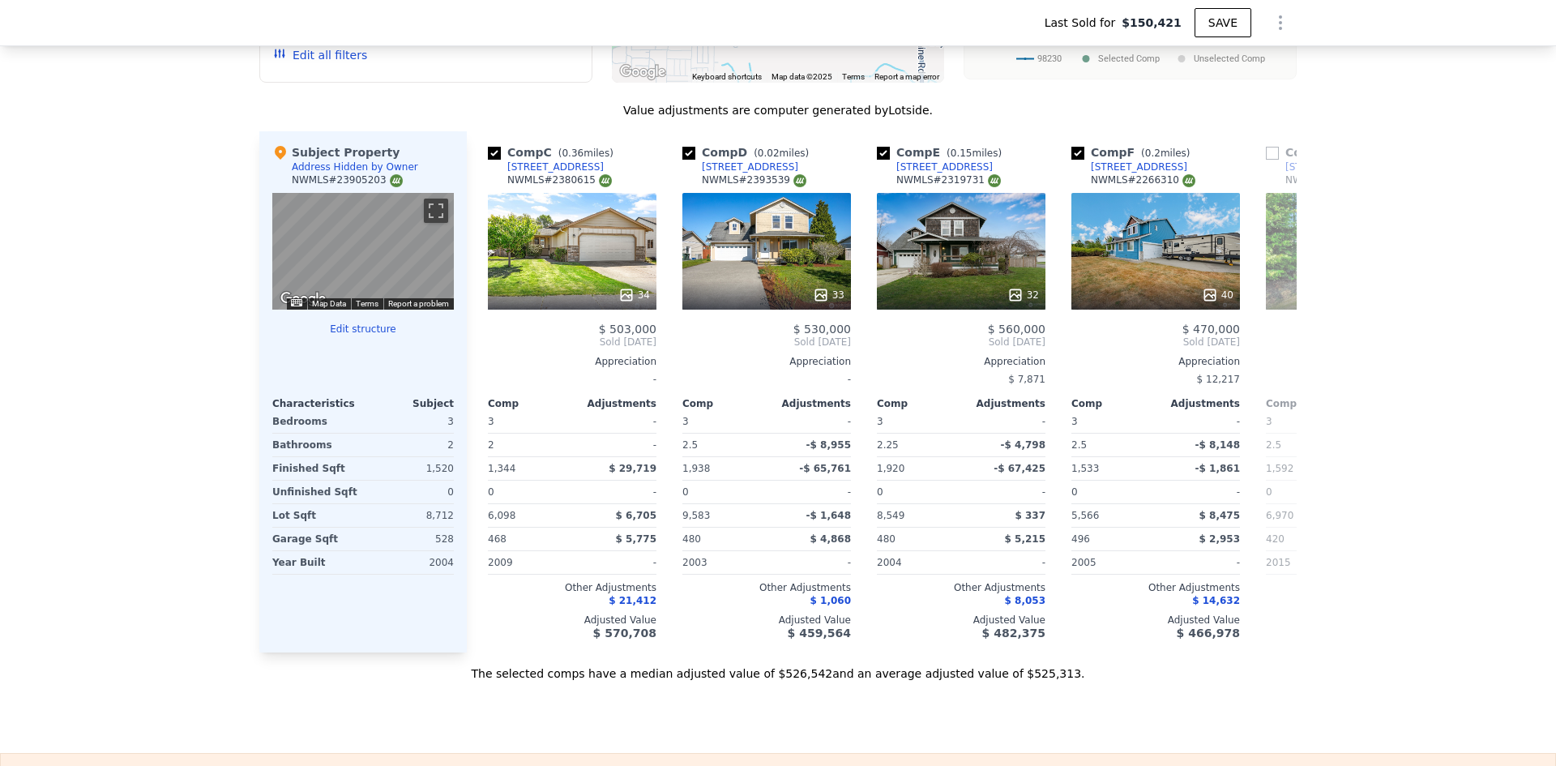
scroll to position [0, 389]
click at [1273, 340] on icon at bounding box center [1278, 342] width 10 height 16
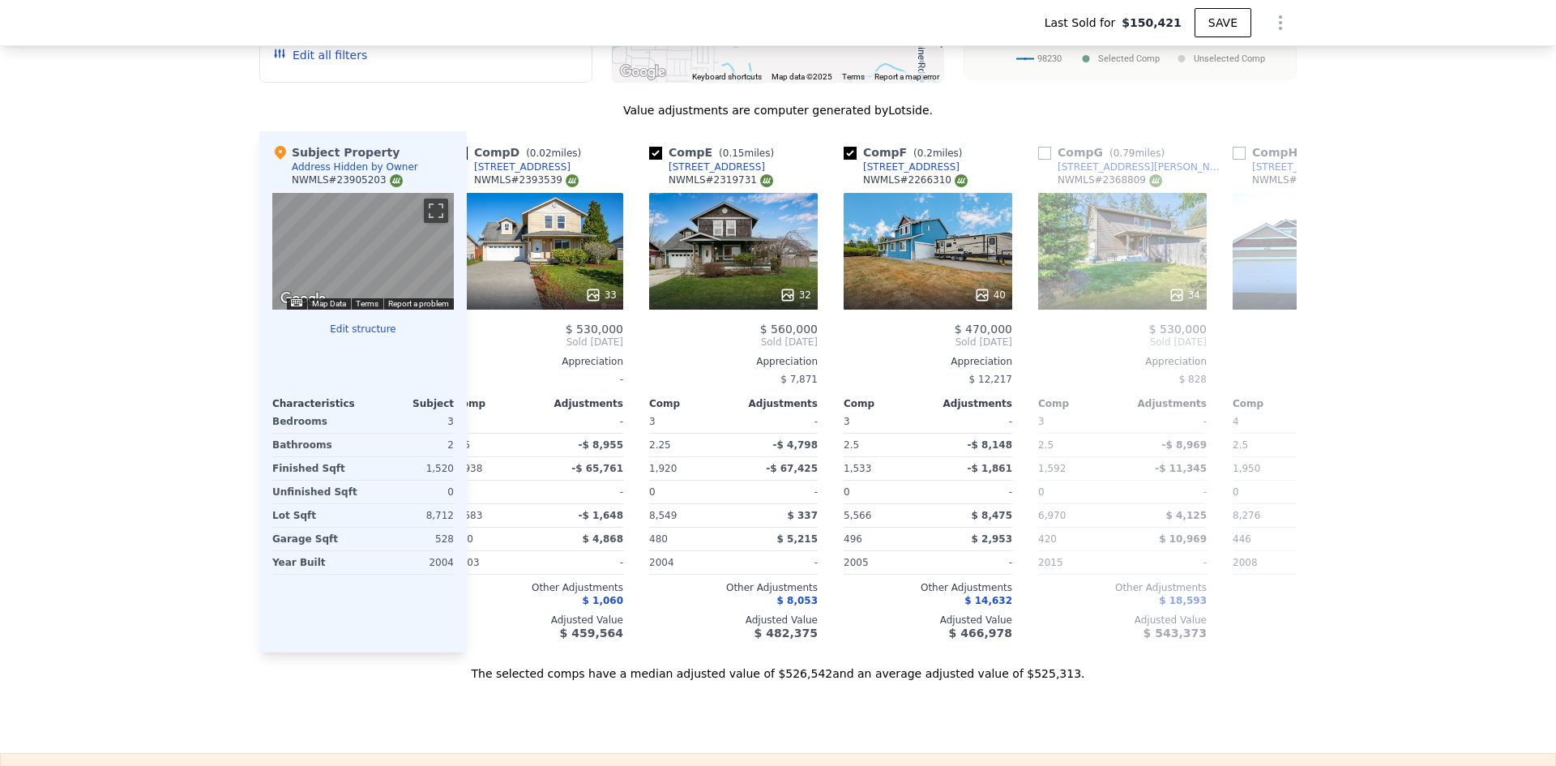
scroll to position [0, 778]
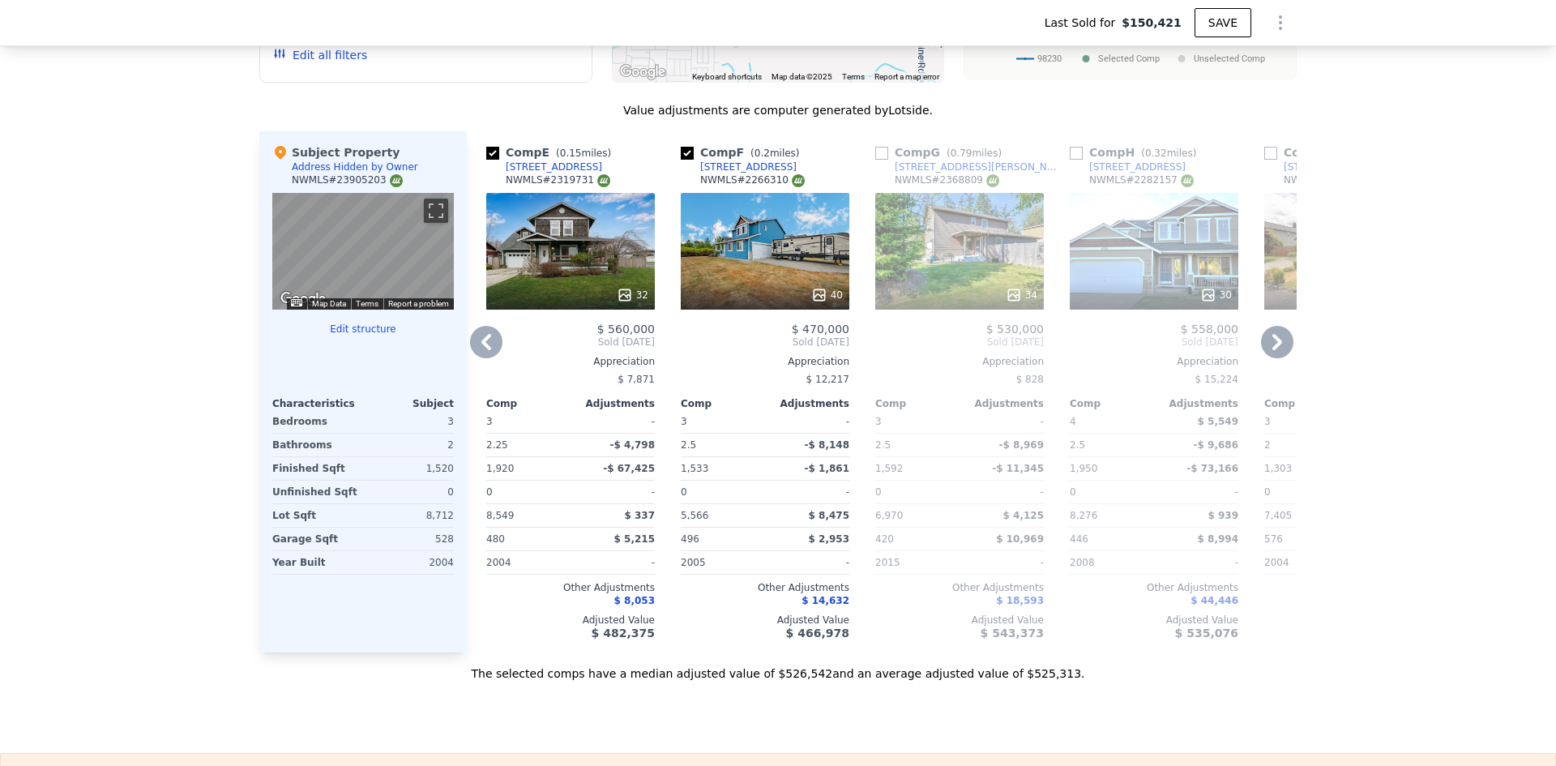
click at [1274, 340] on icon at bounding box center [1278, 342] width 10 height 16
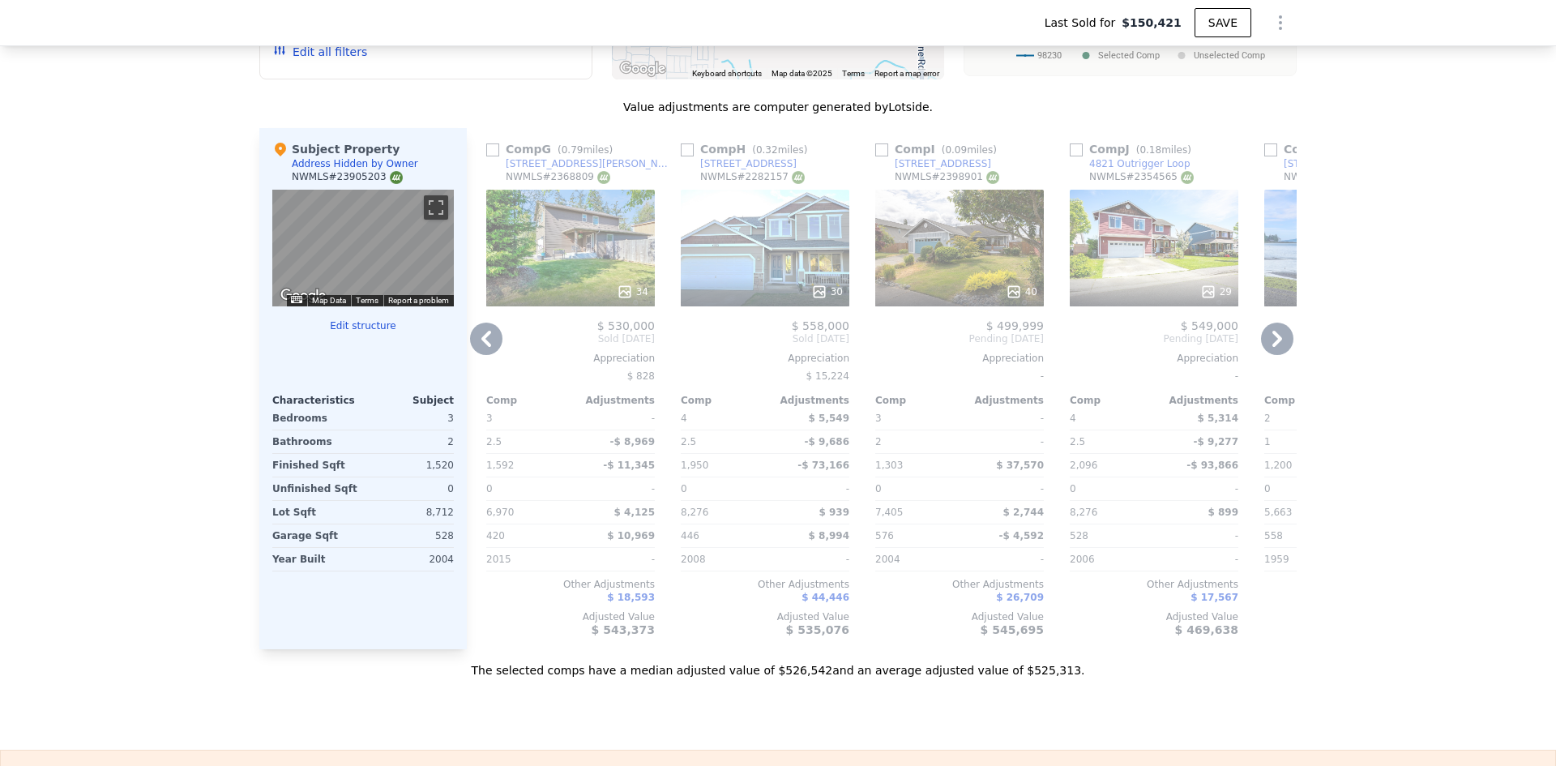
scroll to position [1783, 0]
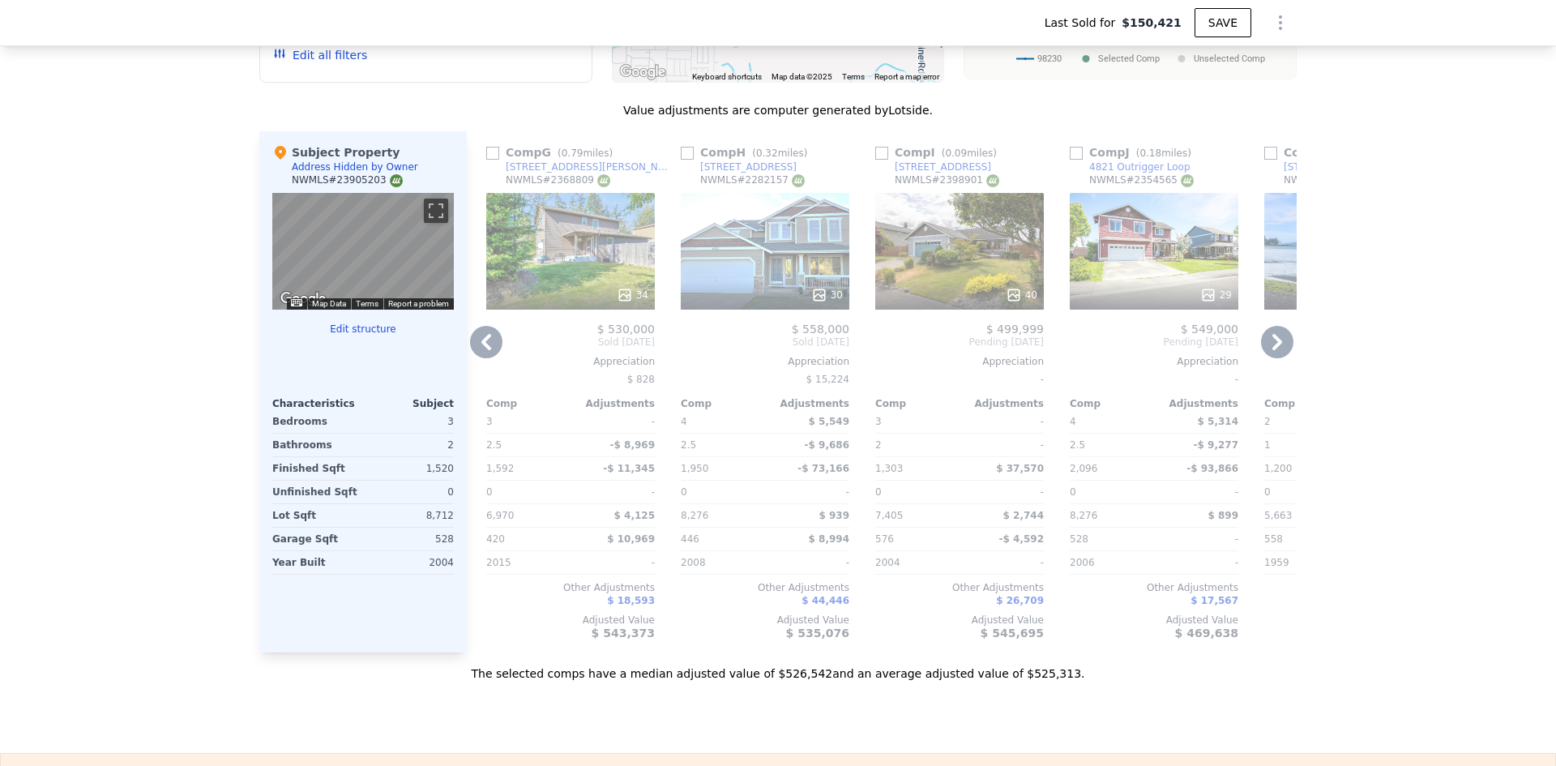
click at [483, 334] on icon at bounding box center [486, 342] width 10 height 16
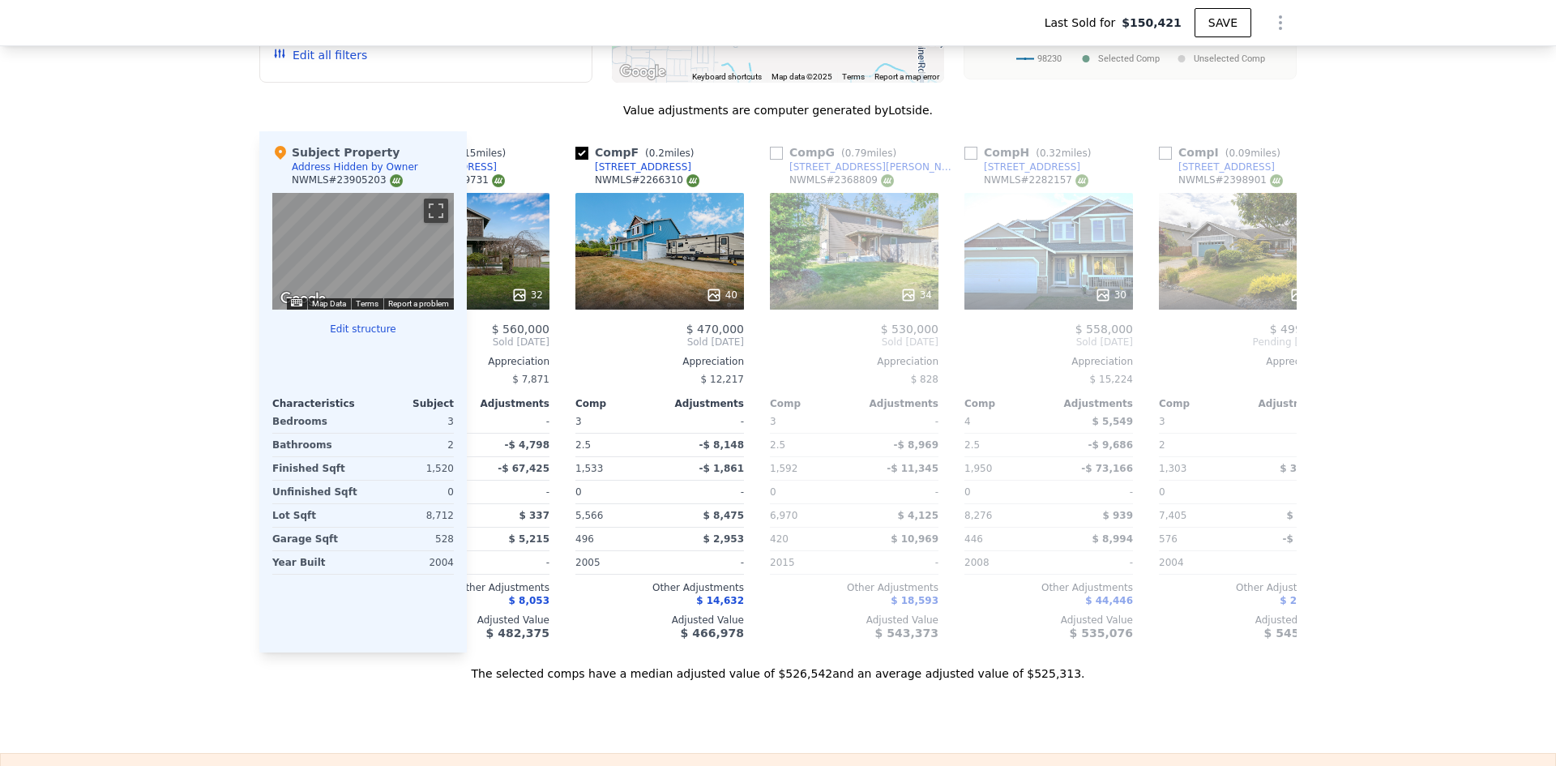
scroll to position [0, 778]
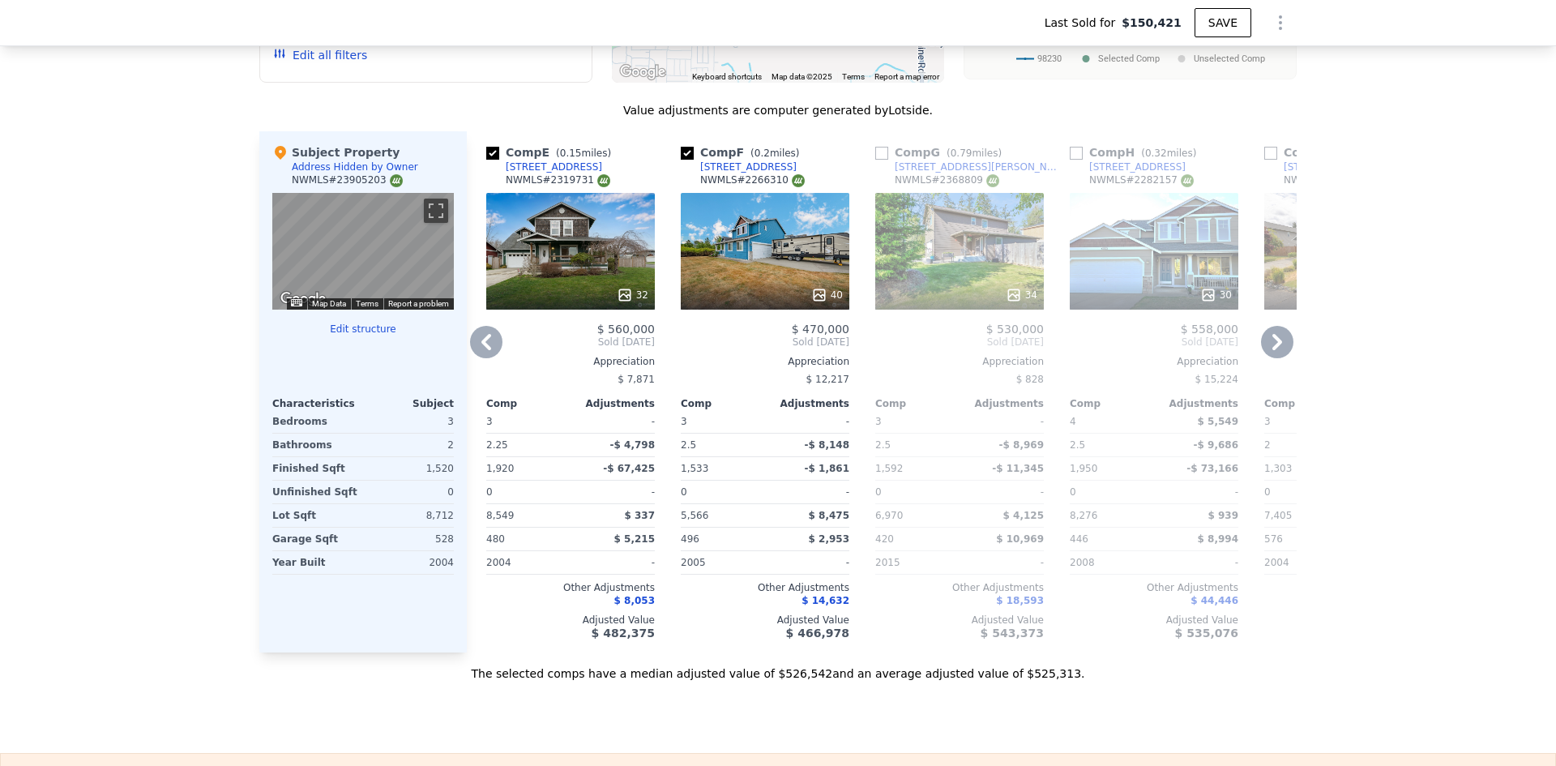
click at [817, 289] on icon at bounding box center [819, 294] width 11 height 11
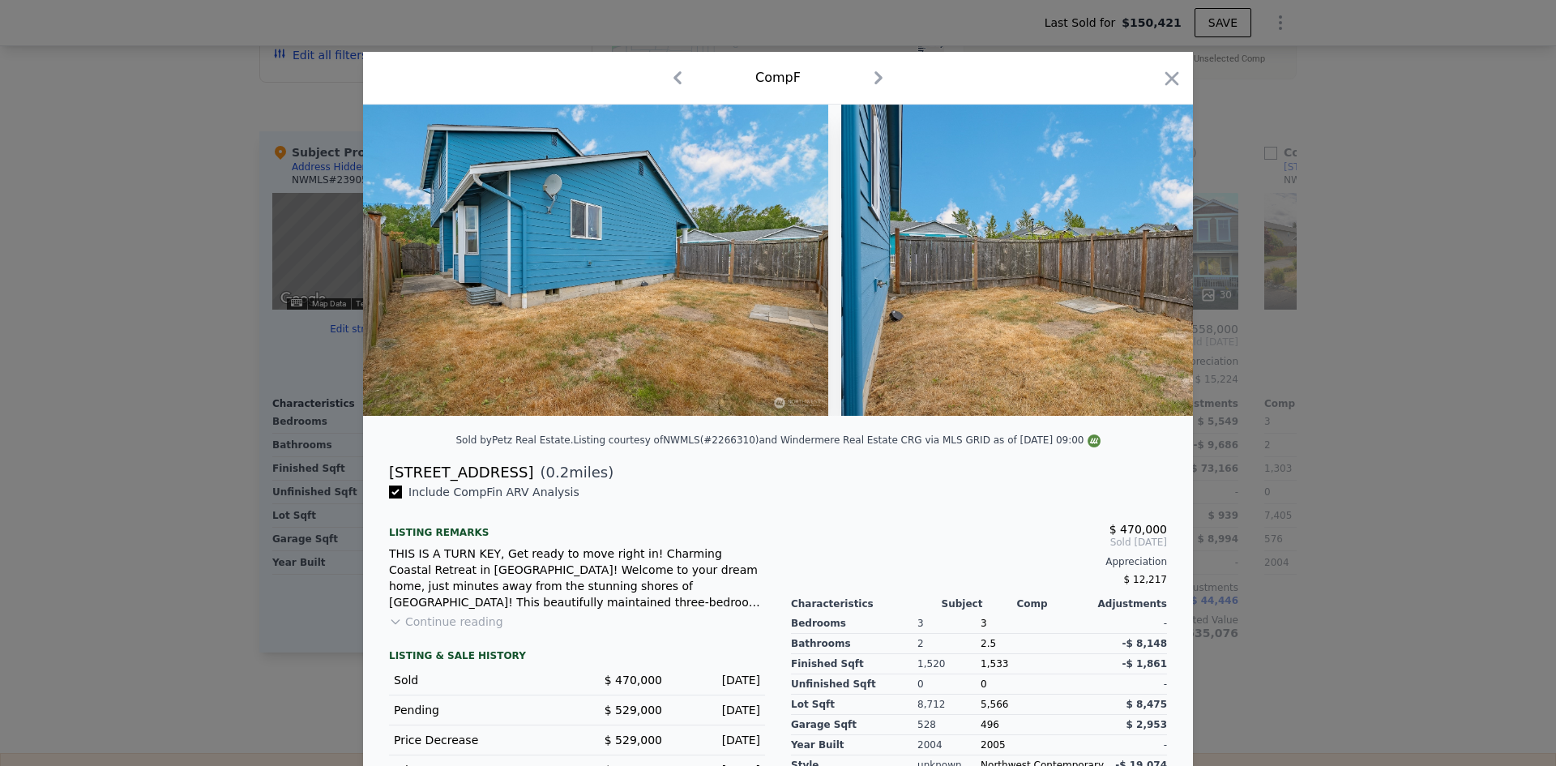
scroll to position [0, 15096]
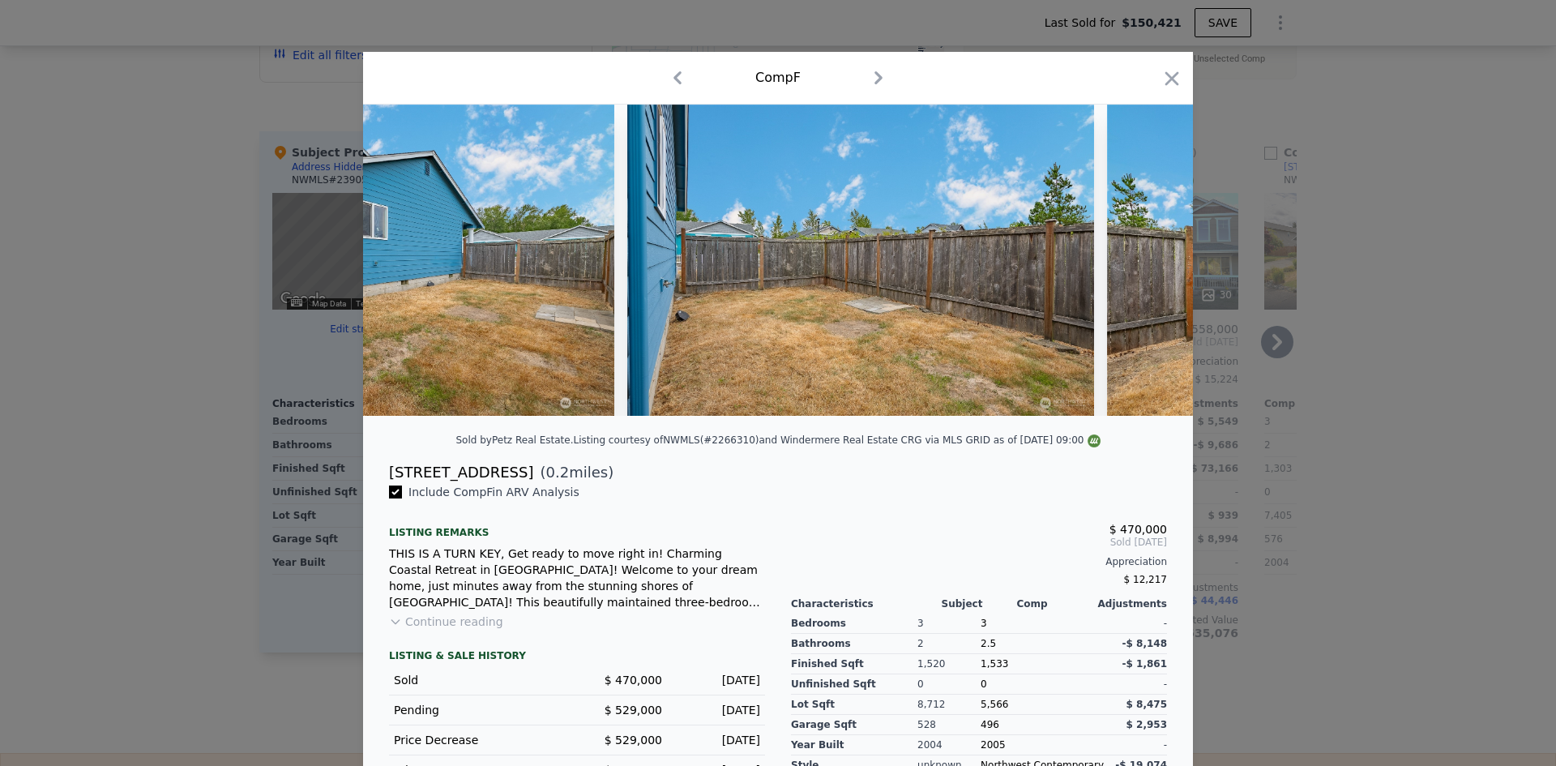
click at [1168, 73] on icon "button" at bounding box center [1172, 78] width 23 height 23
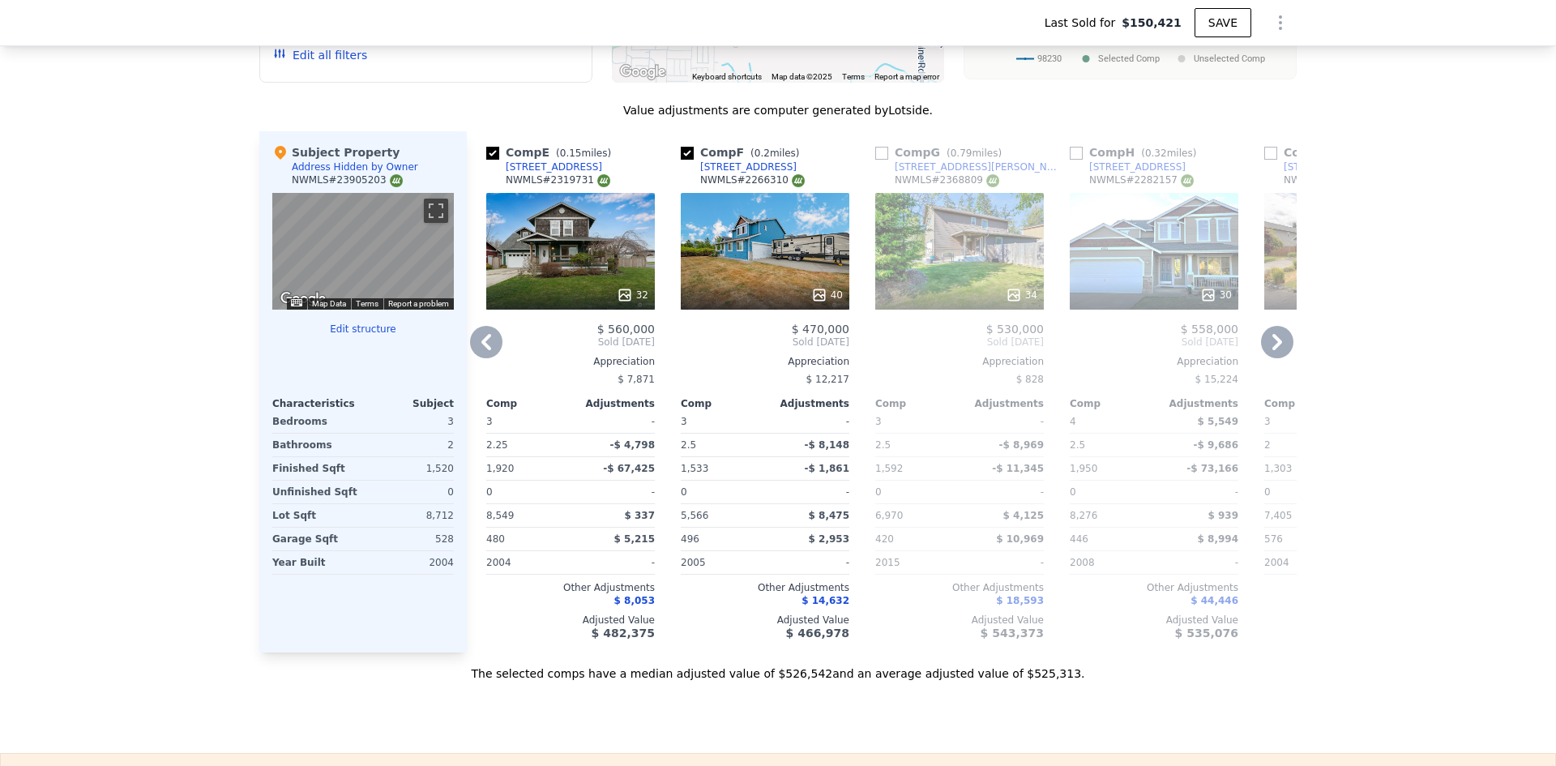
click at [475, 327] on icon at bounding box center [486, 342] width 32 height 32
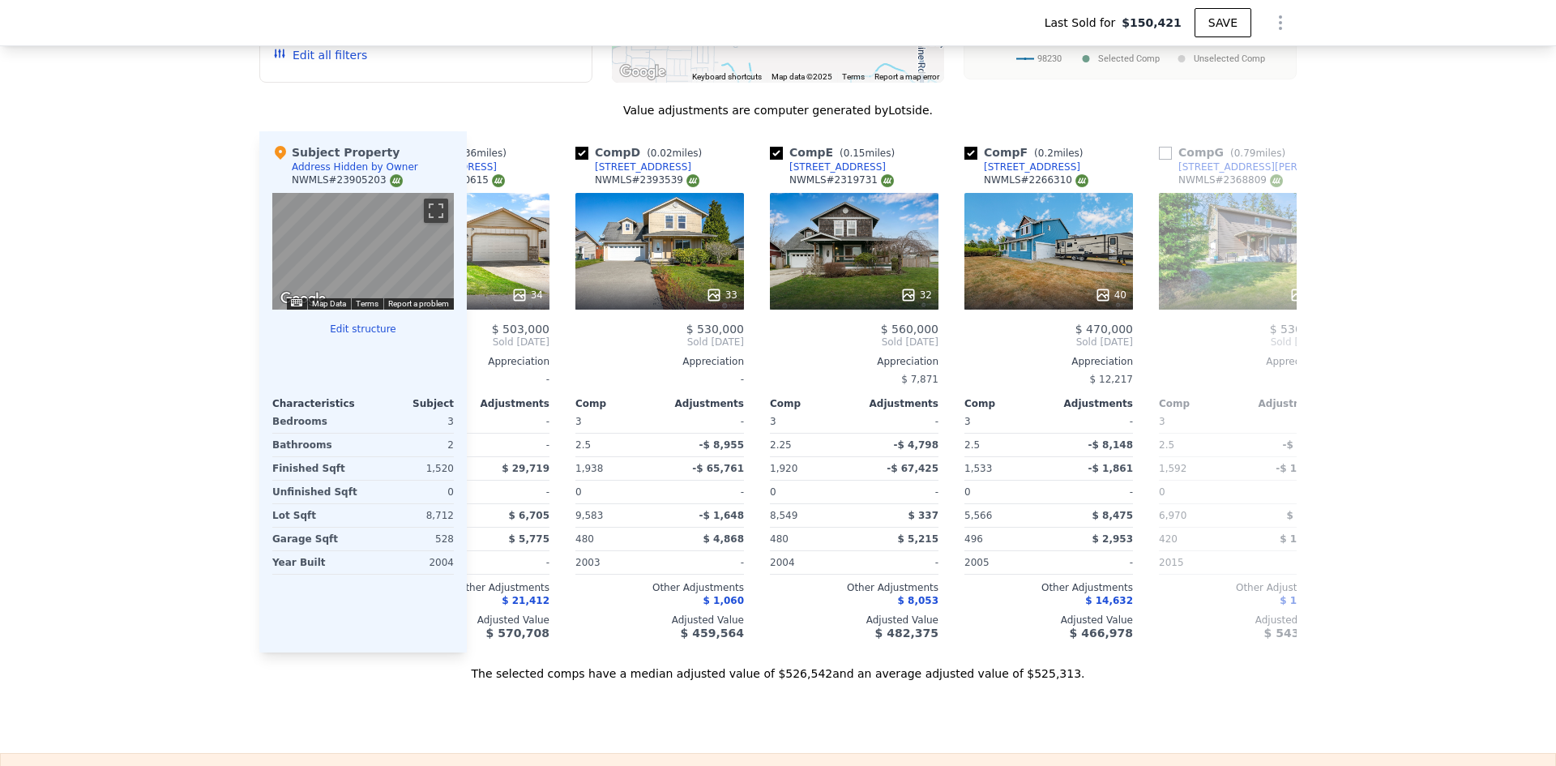
scroll to position [0, 389]
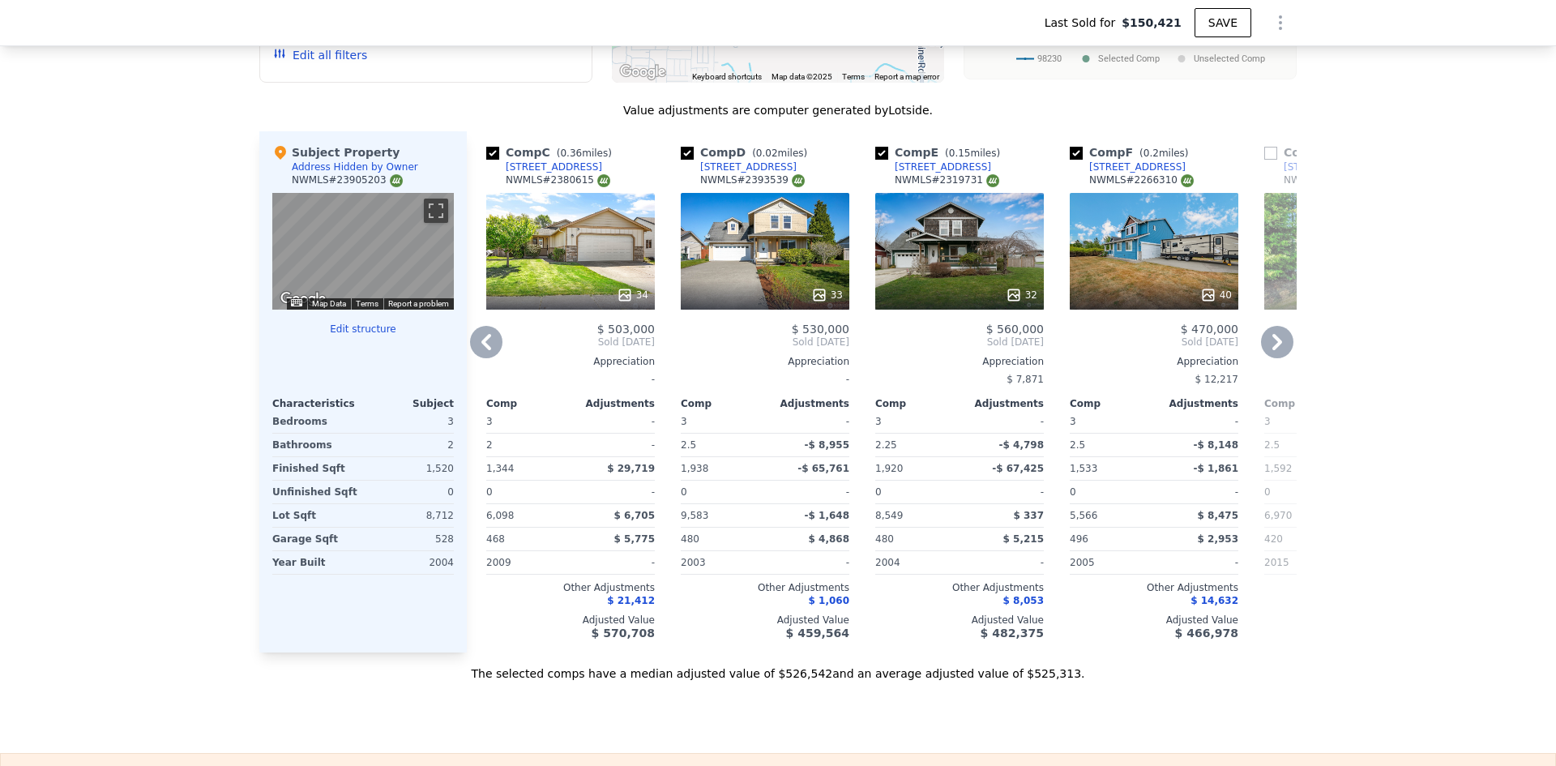
click at [610, 289] on div "34" at bounding box center [571, 295] width 155 height 16
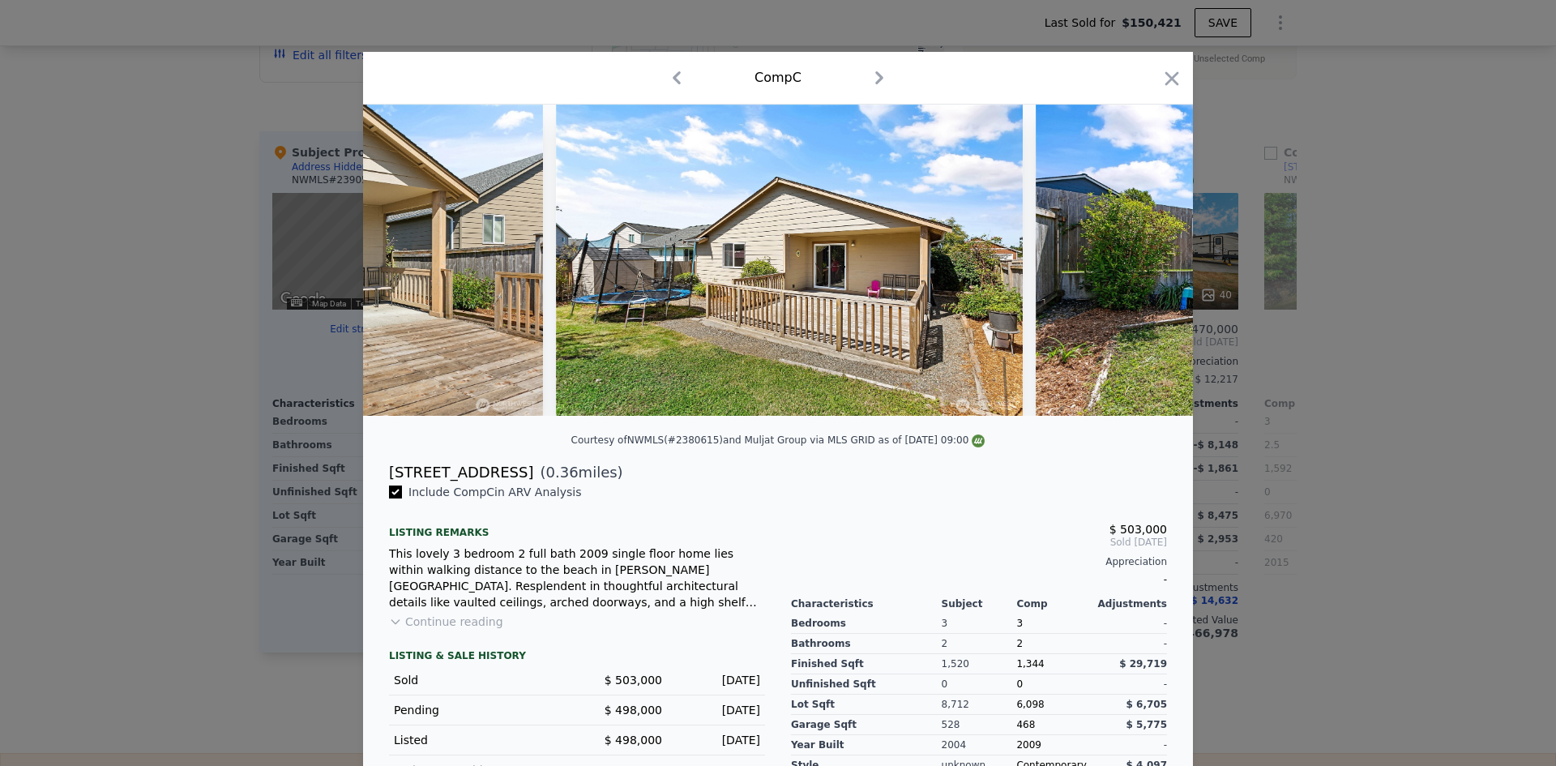
scroll to position [0, 14421]
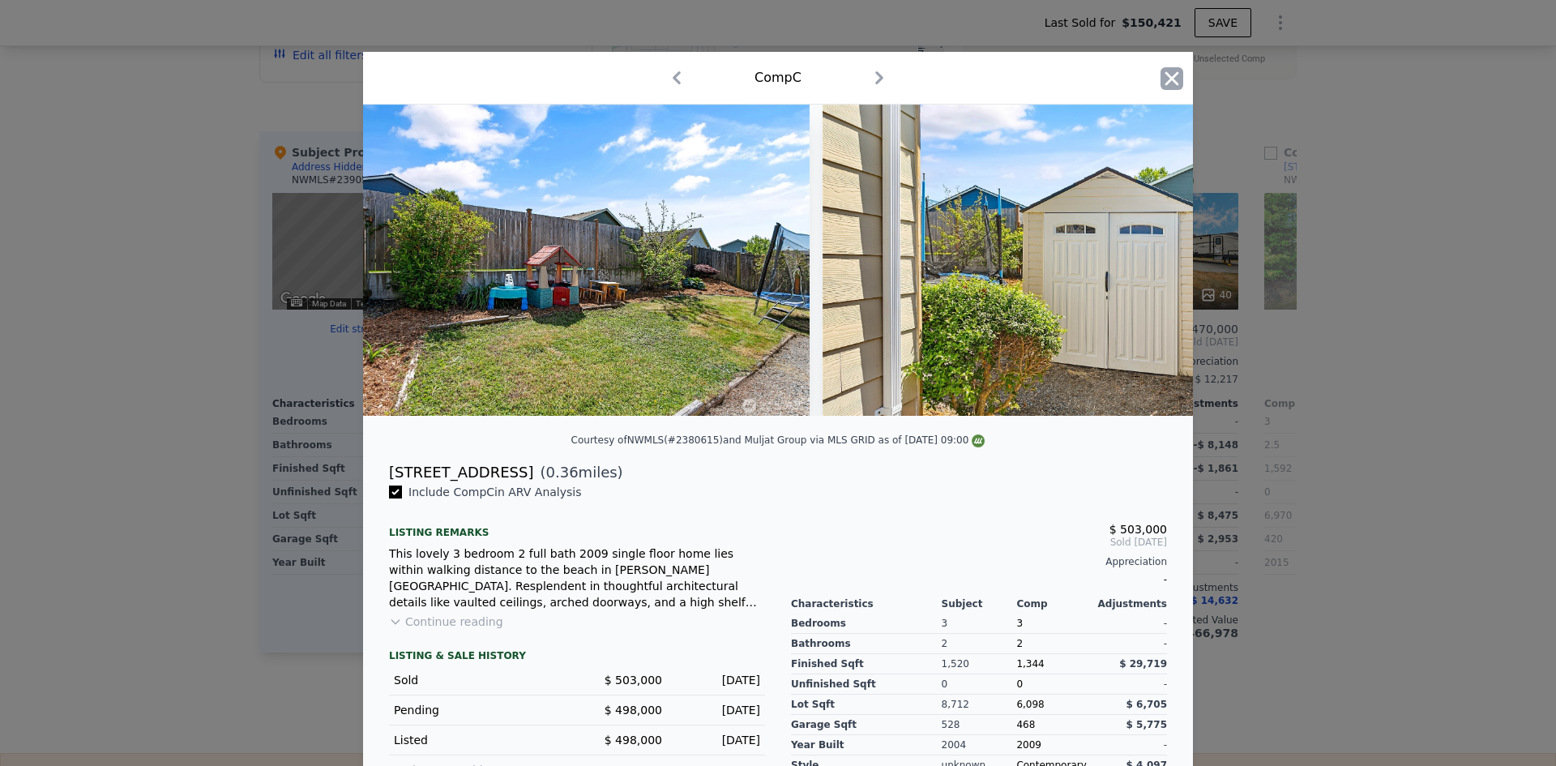
click at [1161, 79] on icon "button" at bounding box center [1172, 78] width 23 height 23
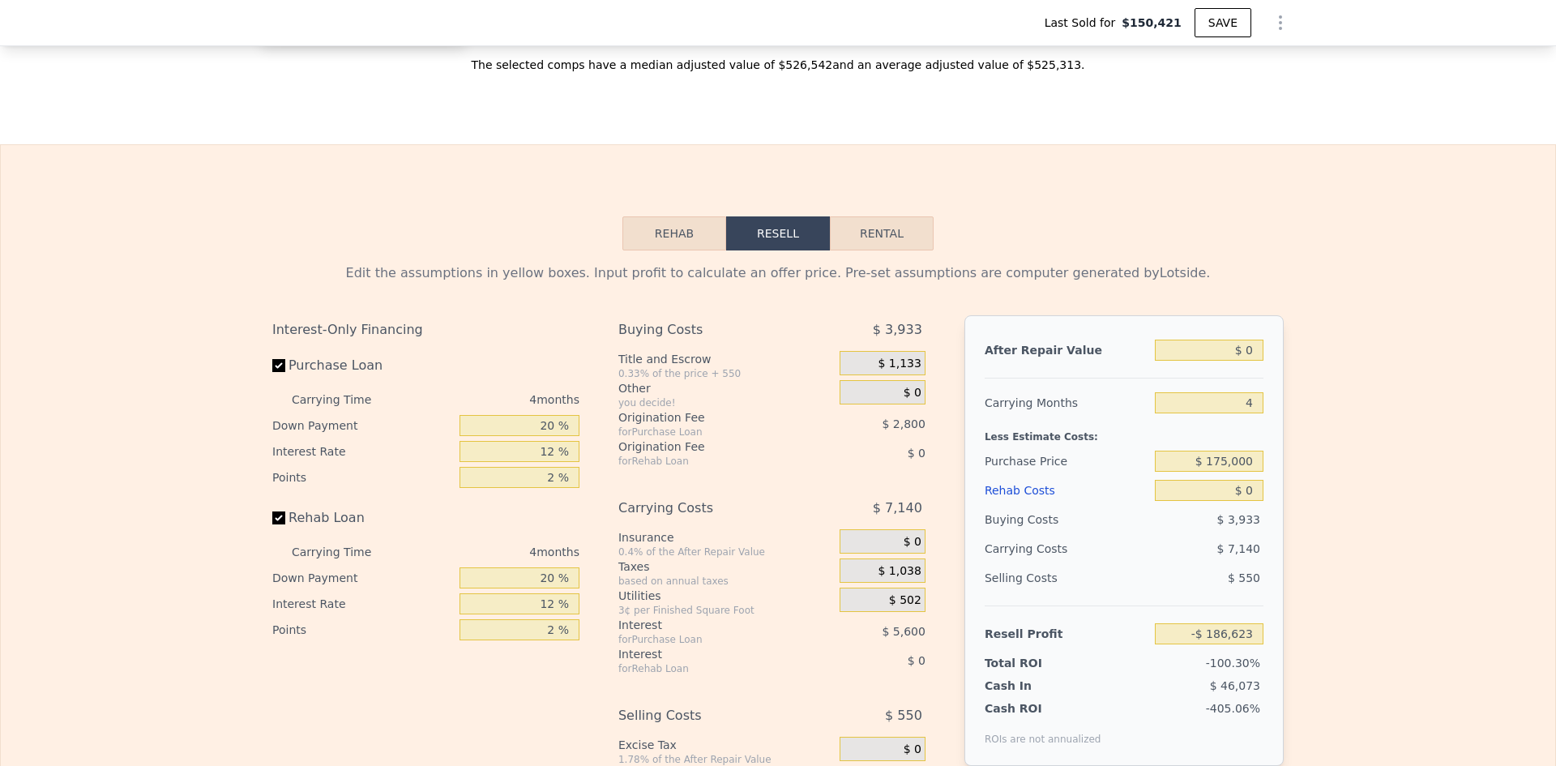
scroll to position [2432, 0]
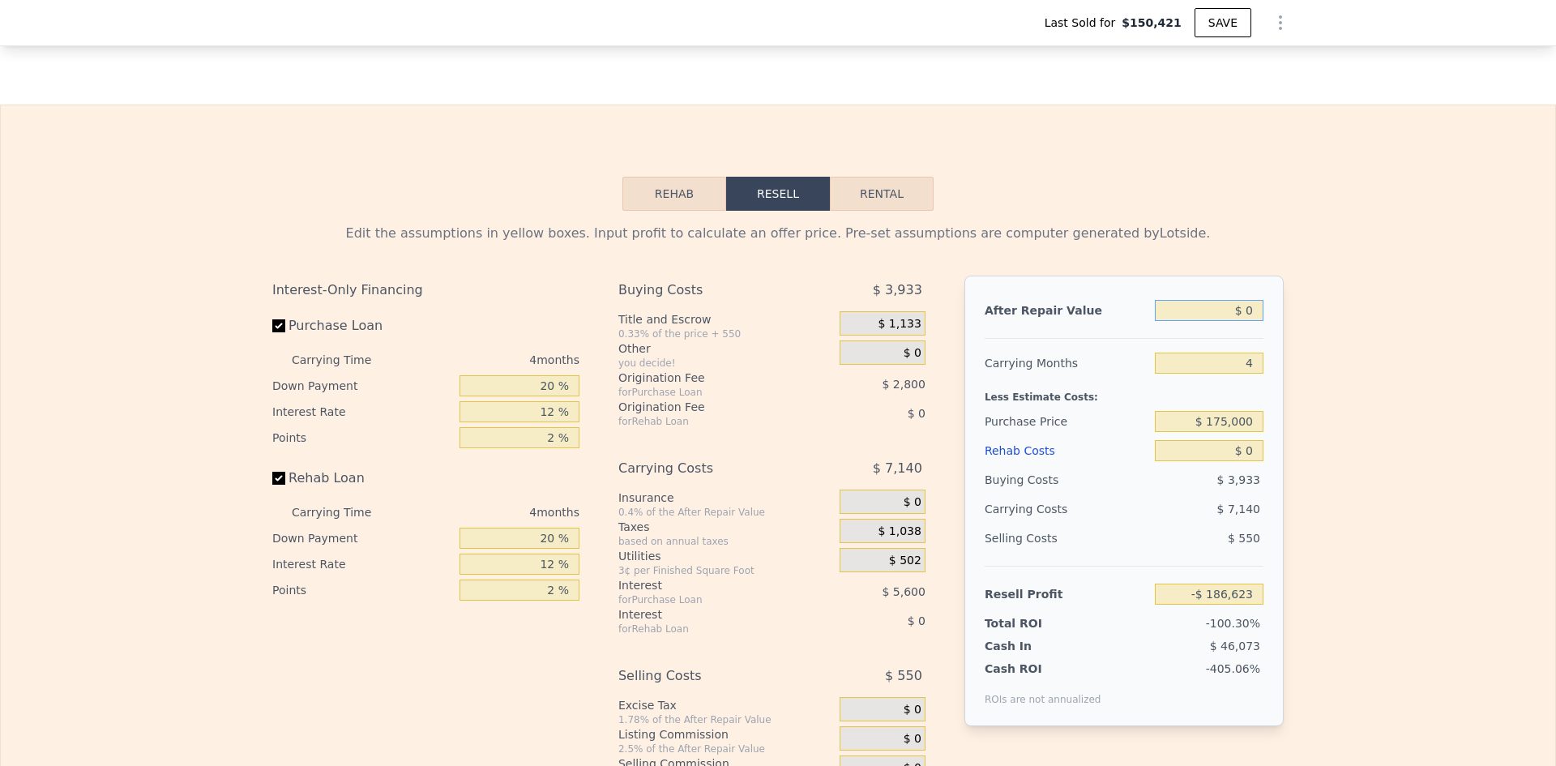
click at [1254, 321] on input "$ 0" at bounding box center [1209, 310] width 109 height 21
type input "$ 57"
type input "-$ 186,569"
type input "$ 570"
type input "-$ 186,094"
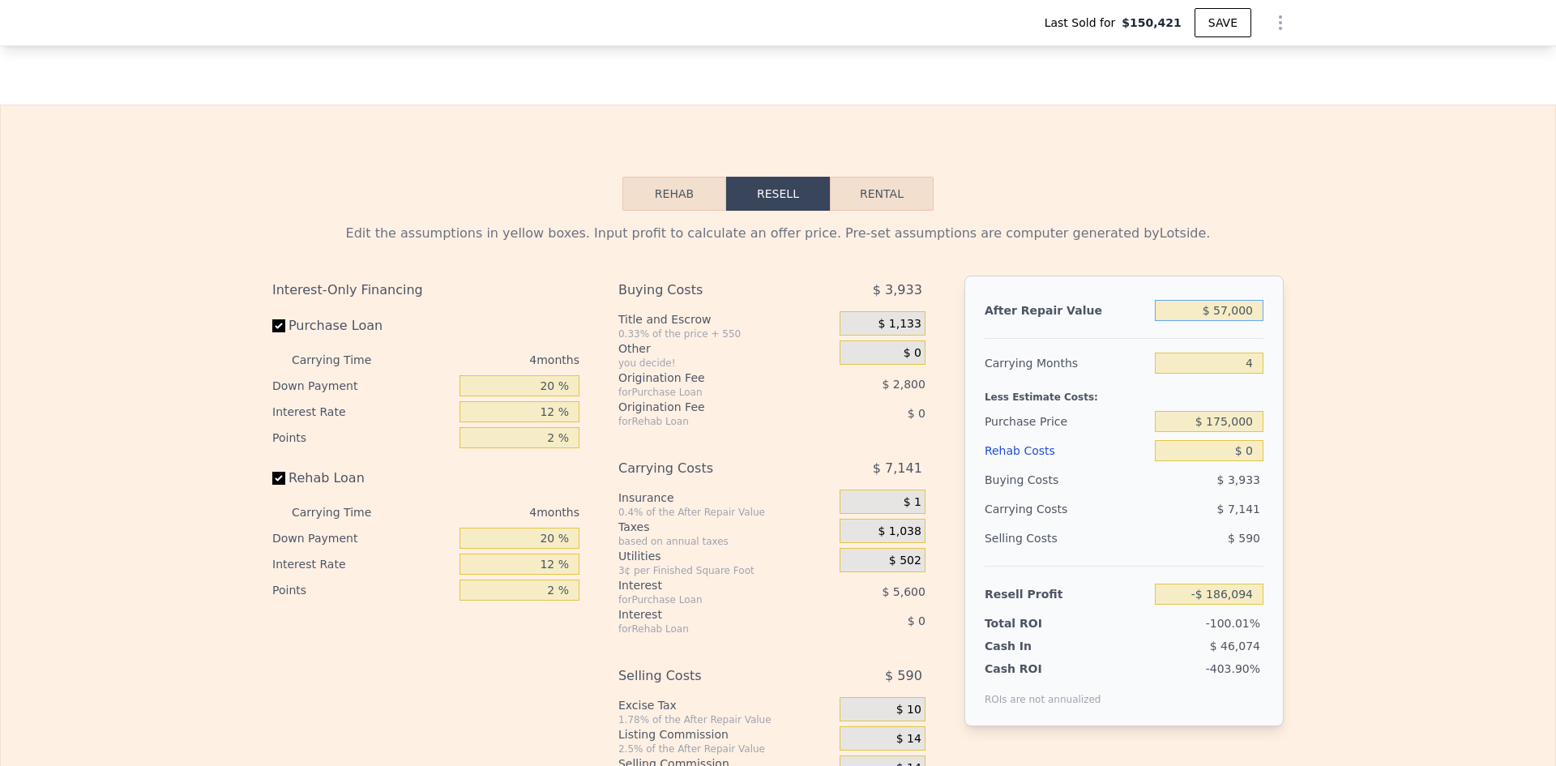
type input "$ 570,000"
type input "$ 342,073"
type input "$ 570,000"
click at [1236, 432] on input "$ 175,000" at bounding box center [1209, 421] width 109 height 21
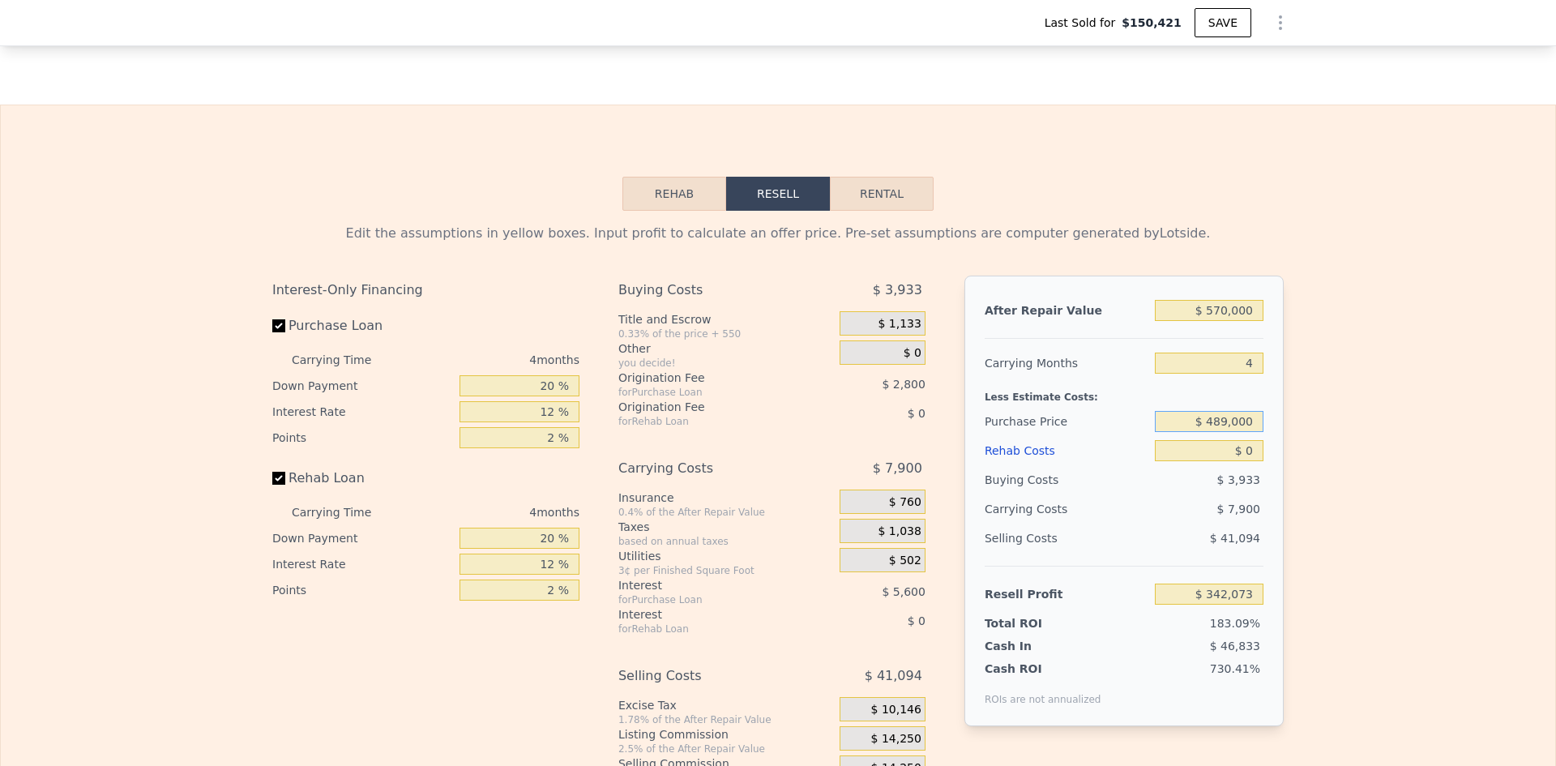
type input "$ 489,000"
click at [1254, 460] on input "$ 0" at bounding box center [1209, 450] width 109 height 21
type input "$ 11,956"
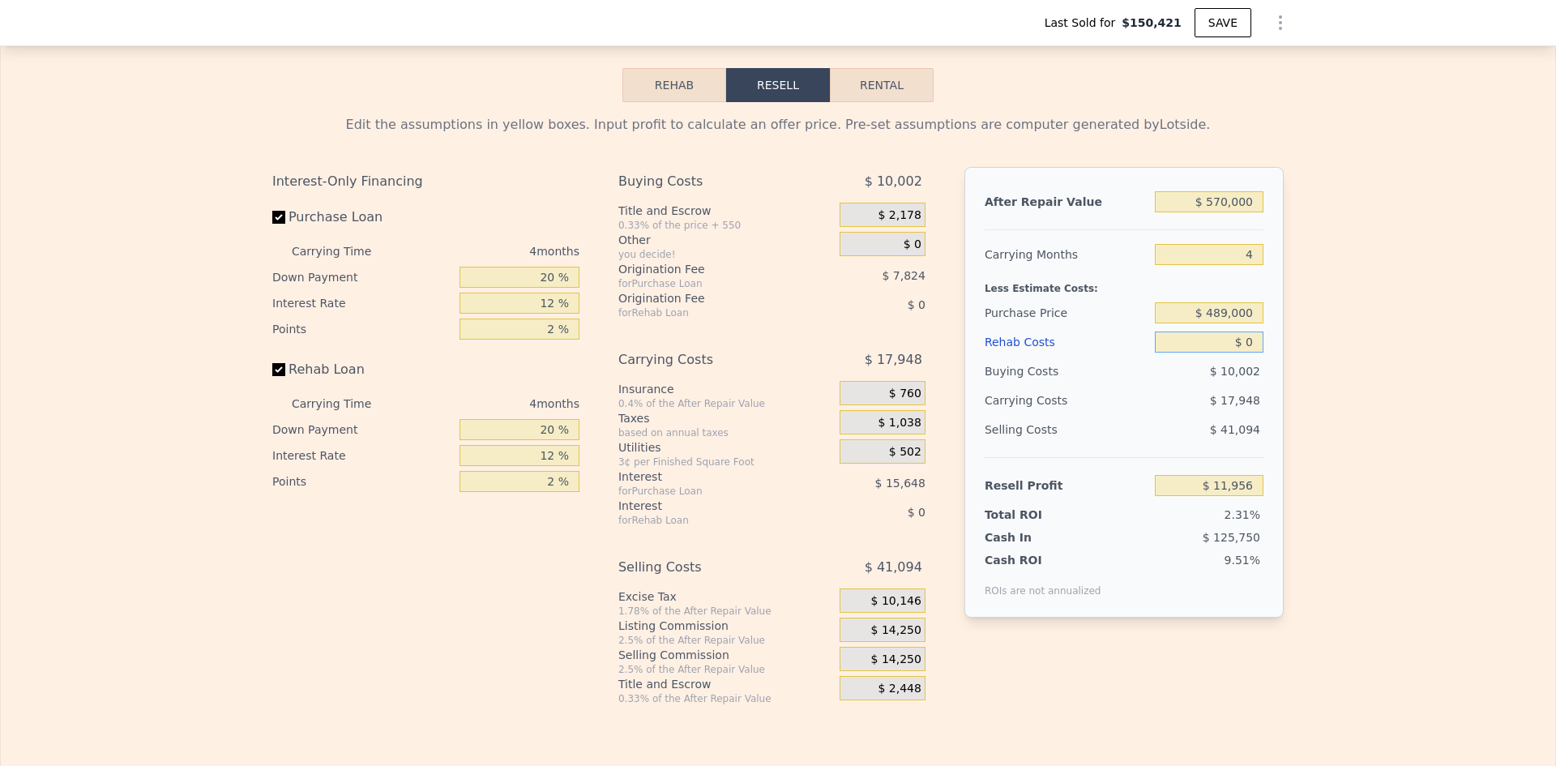
scroll to position [2513, 0]
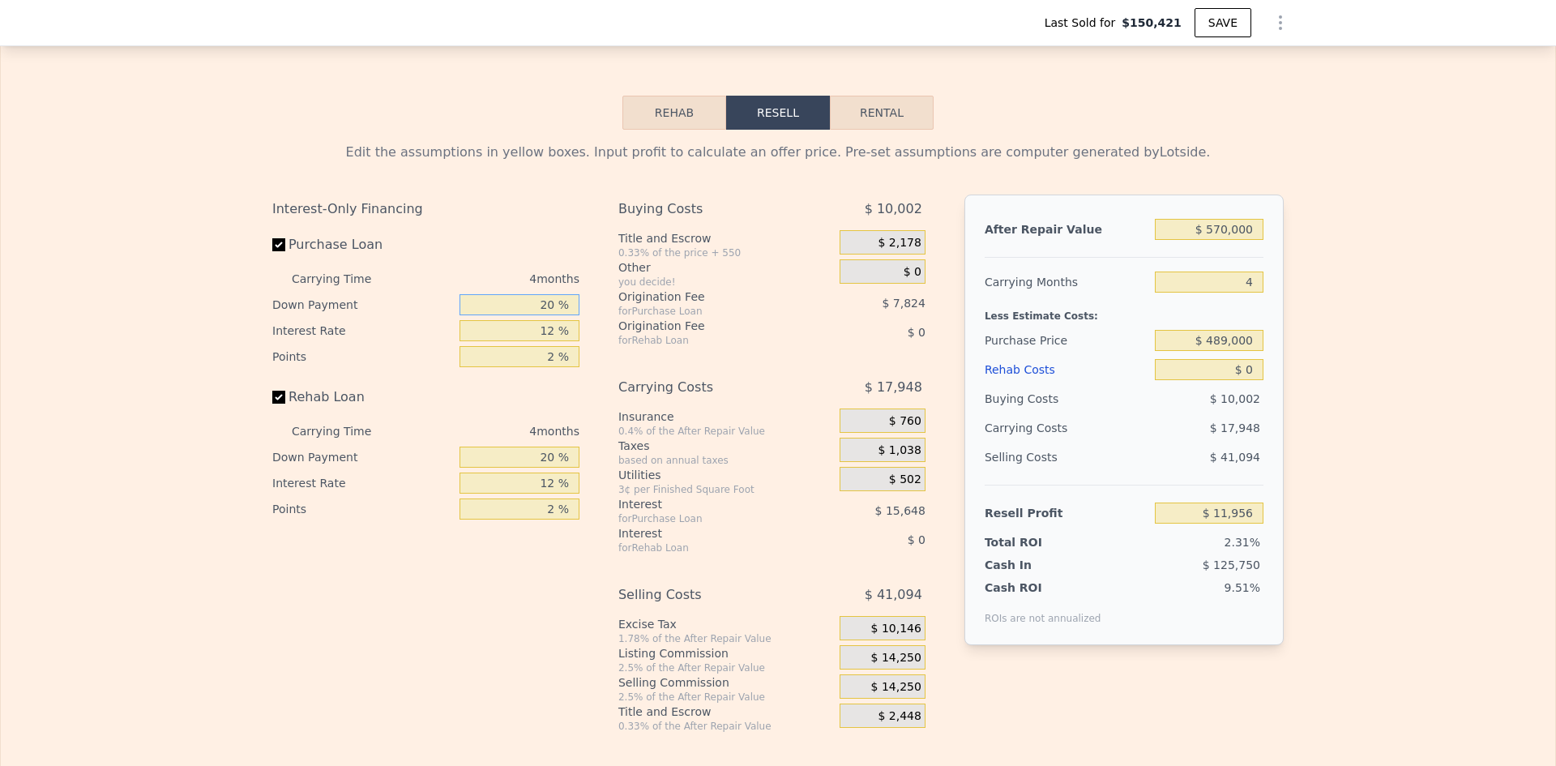
click at [543, 312] on input "20 %" at bounding box center [520, 304] width 120 height 21
type input "10 %"
type input "1 %"
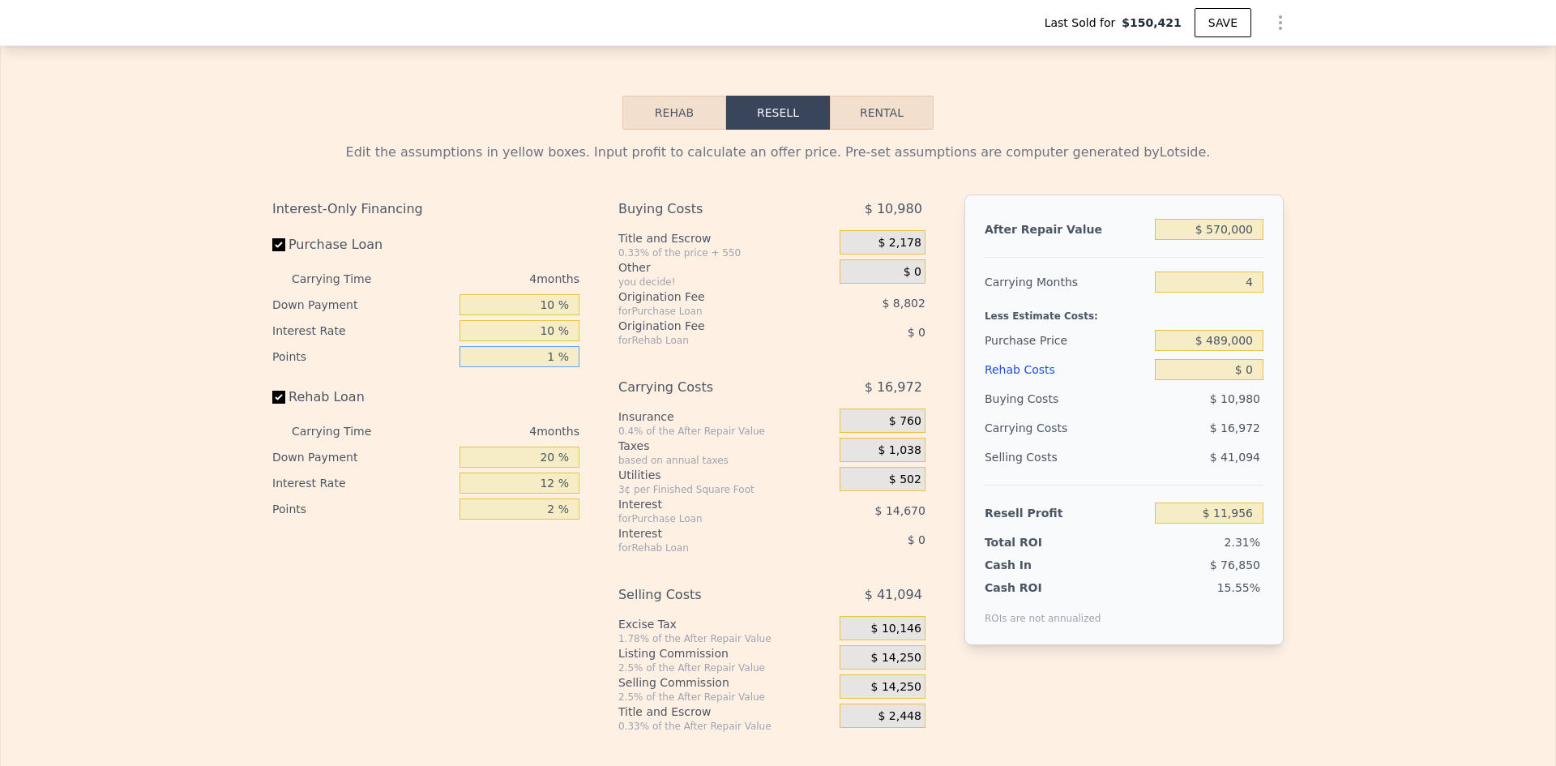
type input "$ 11,954"
type input "1 %"
type input "$ 16,355"
type input "10 %"
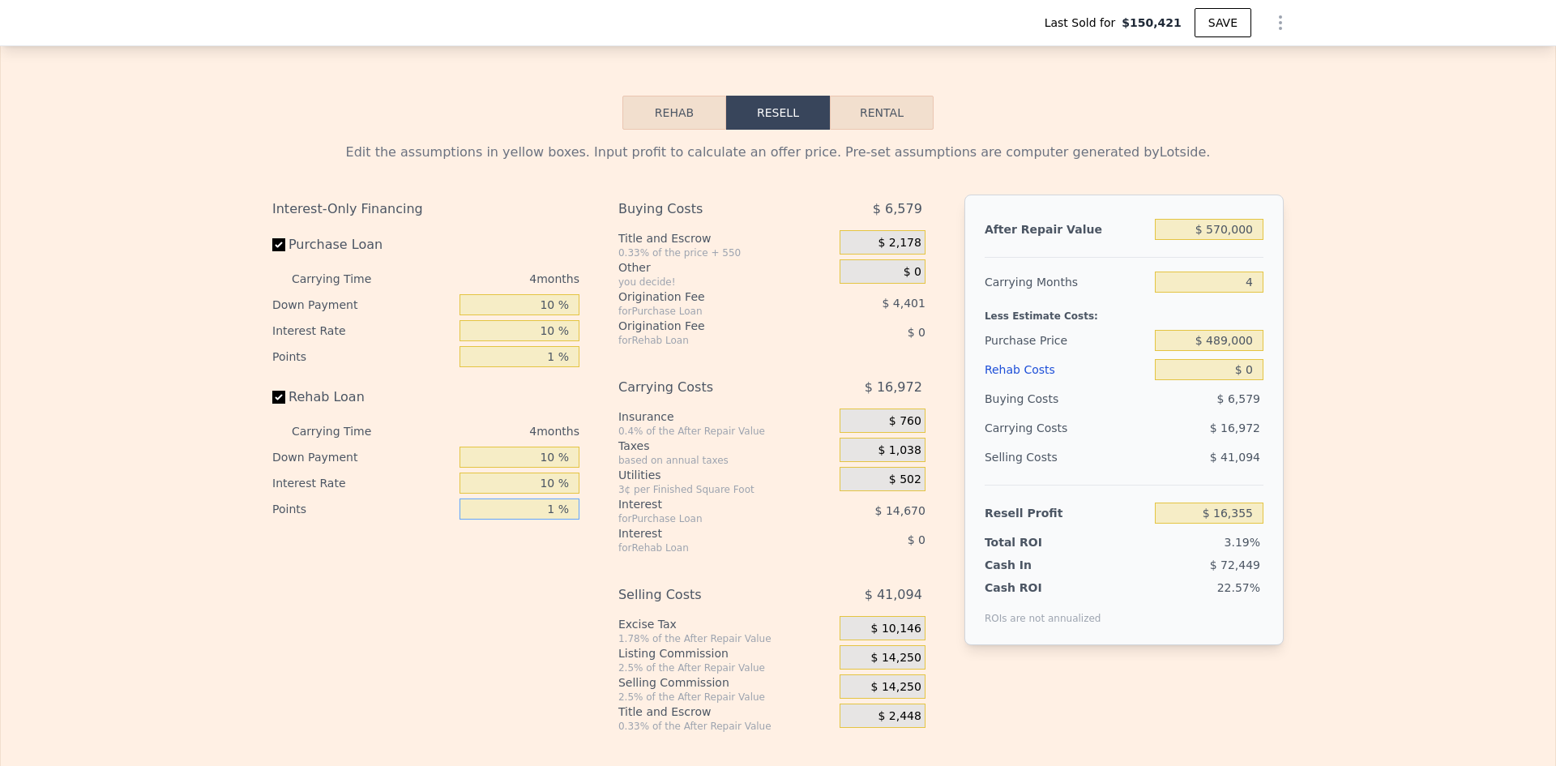
type input "1 %"
click at [888, 666] on span "$ 14,250" at bounding box center [896, 658] width 50 height 15
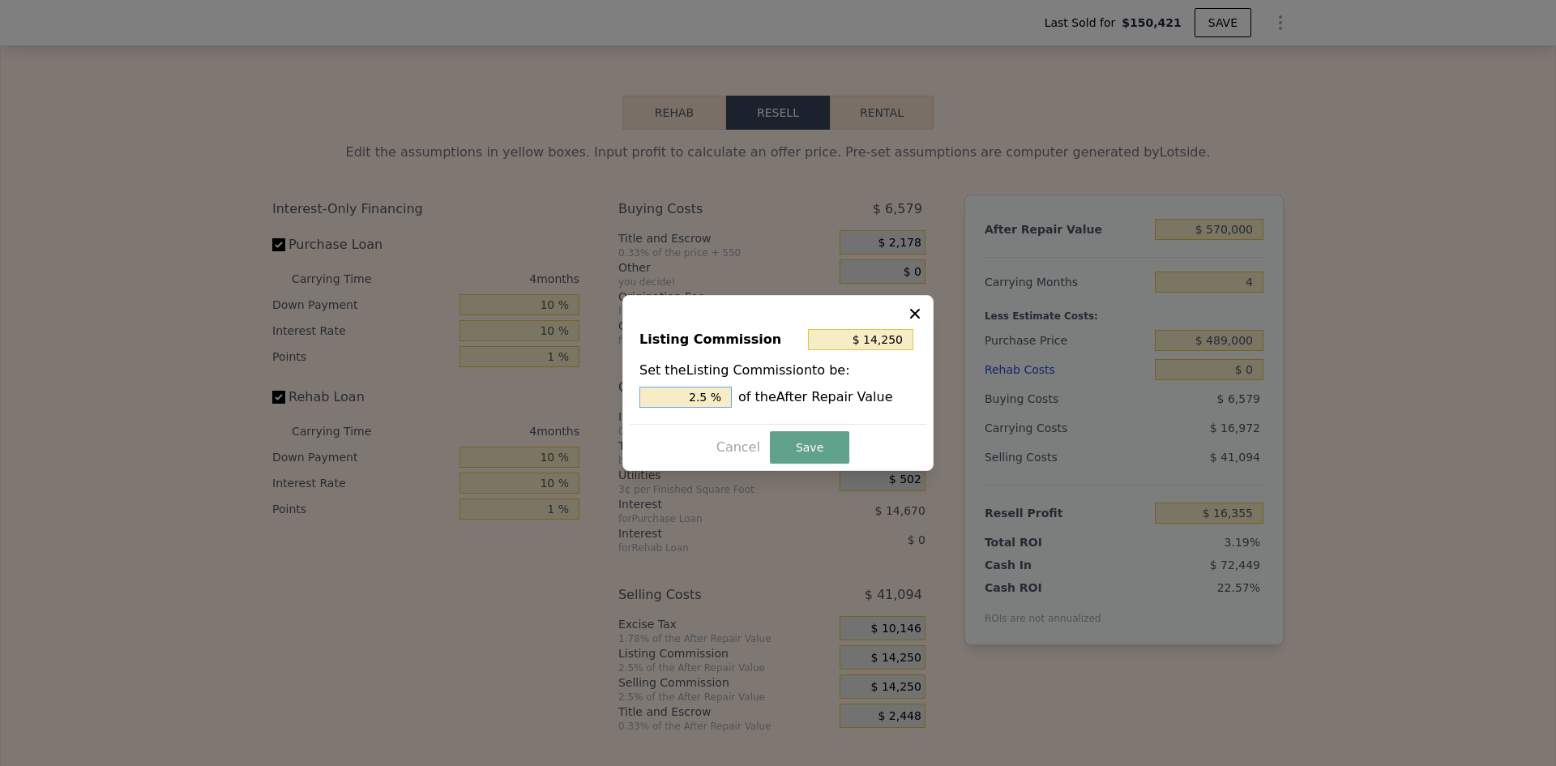
drag, startPoint x: 699, startPoint y: 396, endPoint x: 717, endPoint y: 396, distance: 17.8
click at [717, 396] on input "2.5 %" at bounding box center [686, 397] width 92 height 21
type input "$ 11,400"
type input "2 %"
click at [777, 439] on button "Save" at bounding box center [809, 447] width 79 height 32
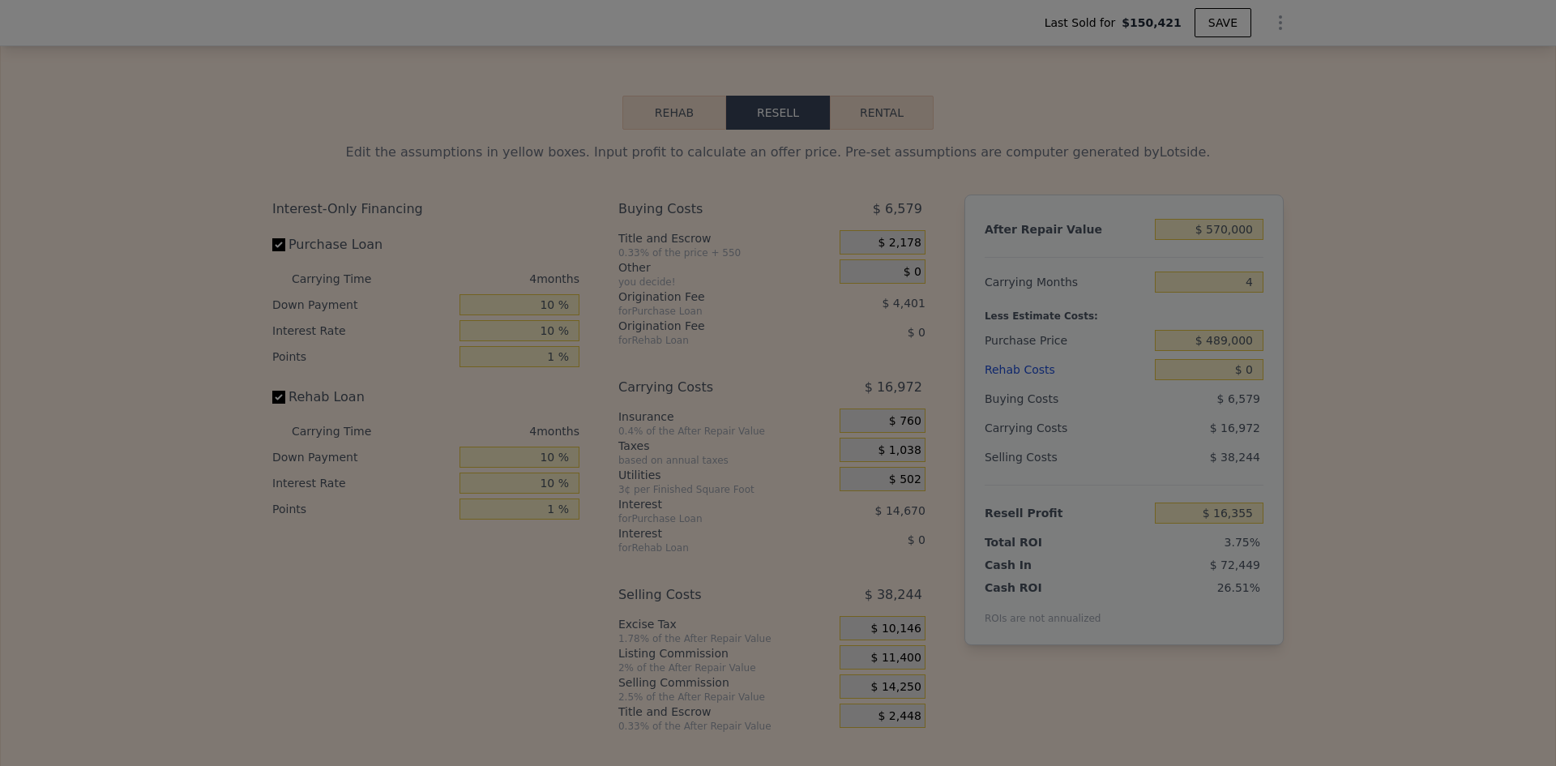
type input "$ 19,205"
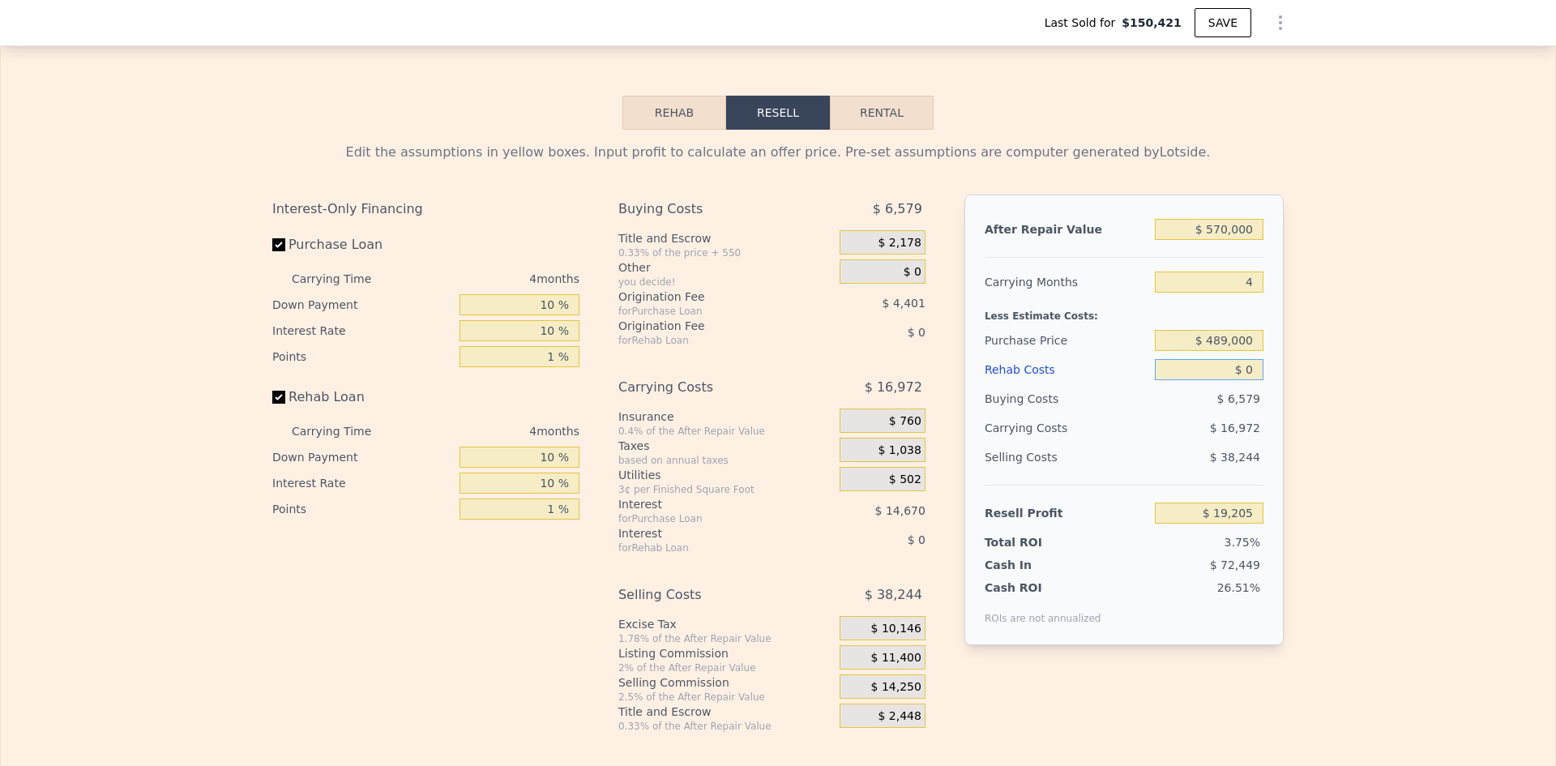
click at [1253, 376] on input "$ 0" at bounding box center [1209, 369] width 109 height 21
type input "$ 30"
type input "$ 19,175"
type input "$ 30,000"
type input "-$ 11,965"
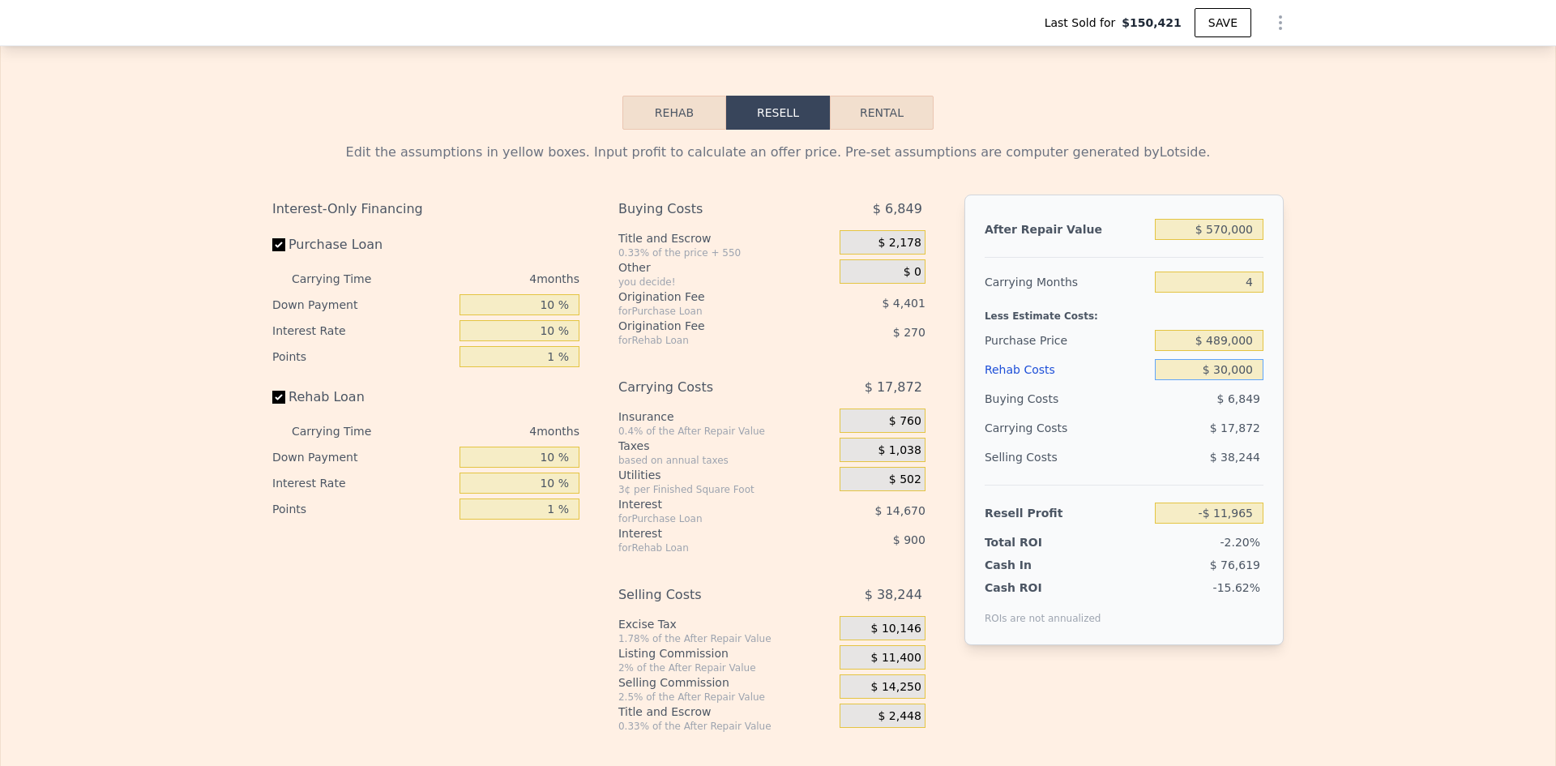
type input "$ 30,000"
click at [1221, 349] on input "$ 489,000" at bounding box center [1209, 340] width 109 height 21
type input "$ 449,000"
click at [1400, 345] on div "Edit the assumptions in yellow boxes. Input profit to calculate an offer price.…" at bounding box center [778, 431] width 1555 height 603
type input "$ 29,728"
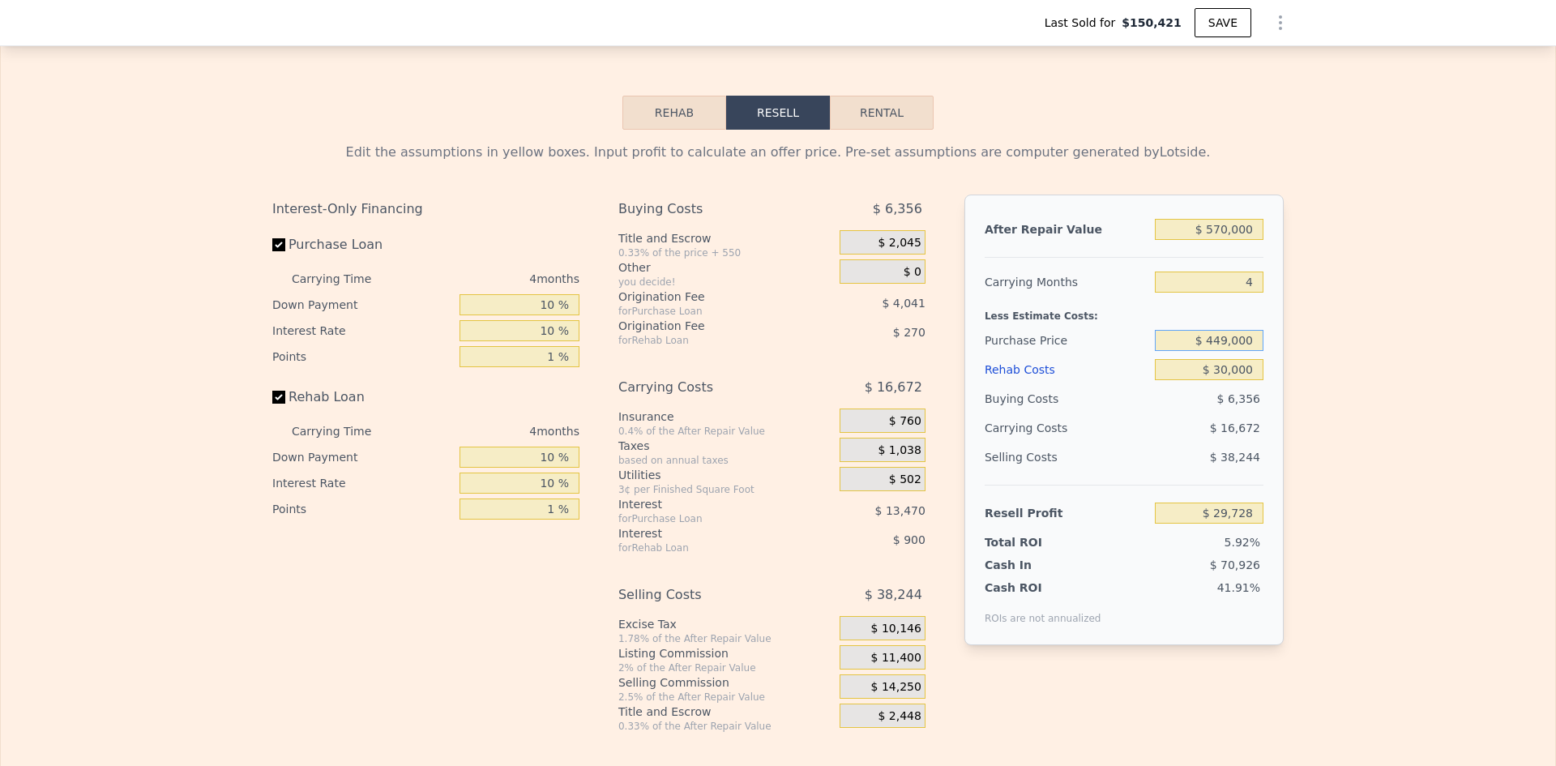
drag, startPoint x: 1216, startPoint y: 348, endPoint x: 1225, endPoint y: 347, distance: 9.0
click at [1225, 347] on input "$ 449,000" at bounding box center [1209, 340] width 109 height 21
type input "$ 430,000"
click at [1449, 325] on div "Edit the assumptions in yellow boxes. Input profit to calculate an offer price.…" at bounding box center [778, 431] width 1555 height 603
type input "$ 49,534"
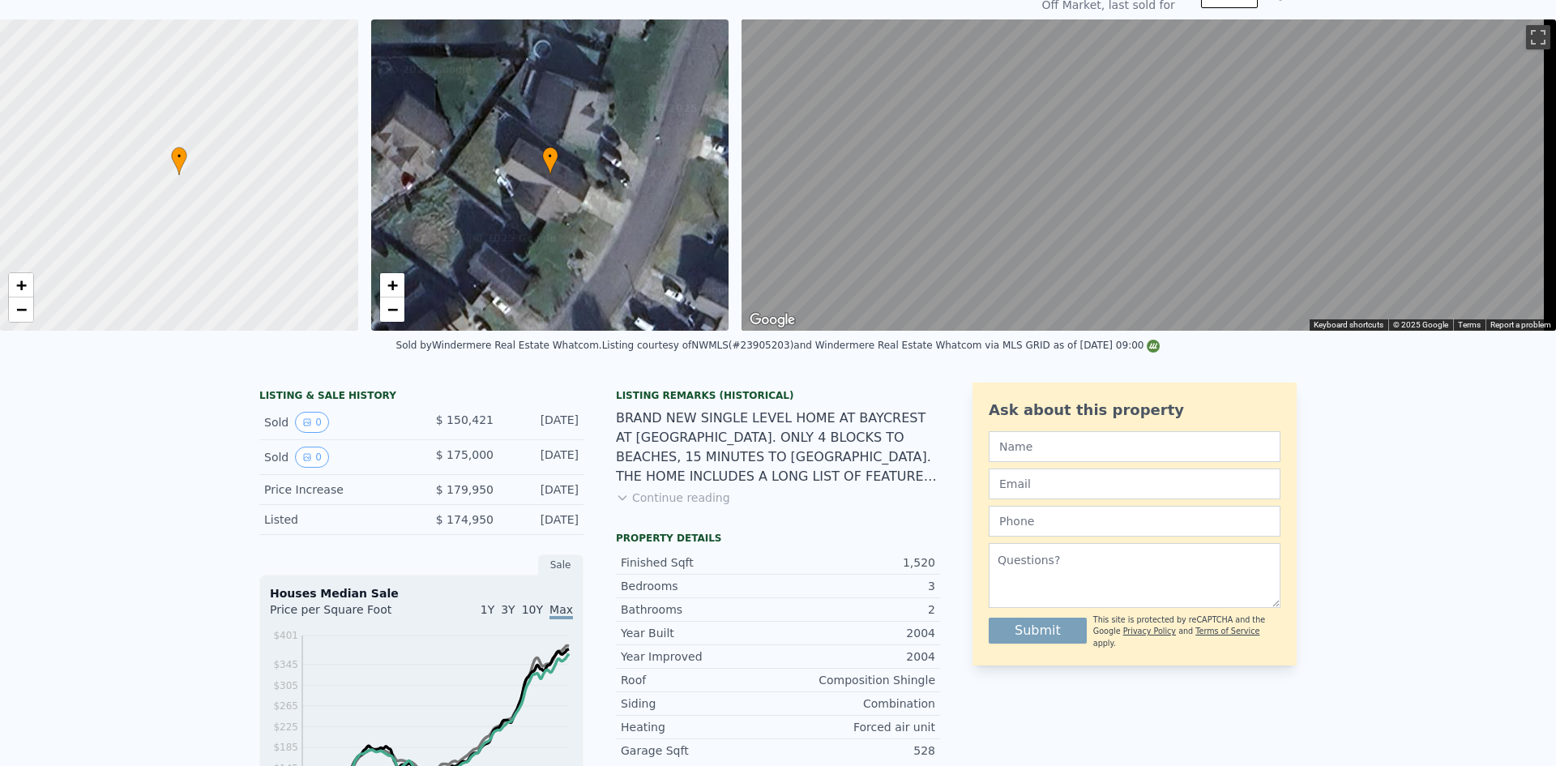
scroll to position [6, 0]
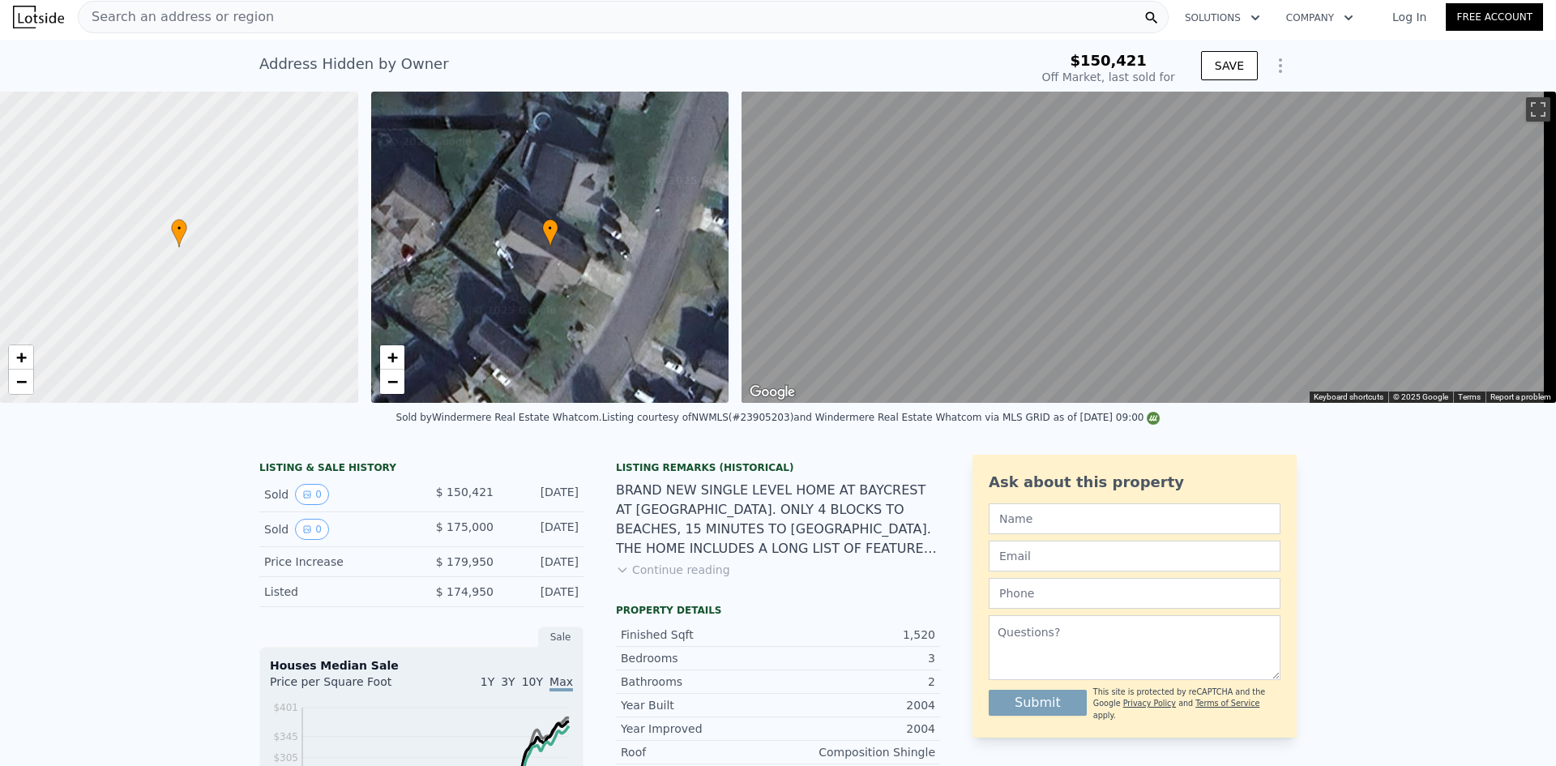
type input "$ 534,000"
type input "$ 0"
type input "$ 308,682"
